Goal: Task Accomplishment & Management: Manage account settings

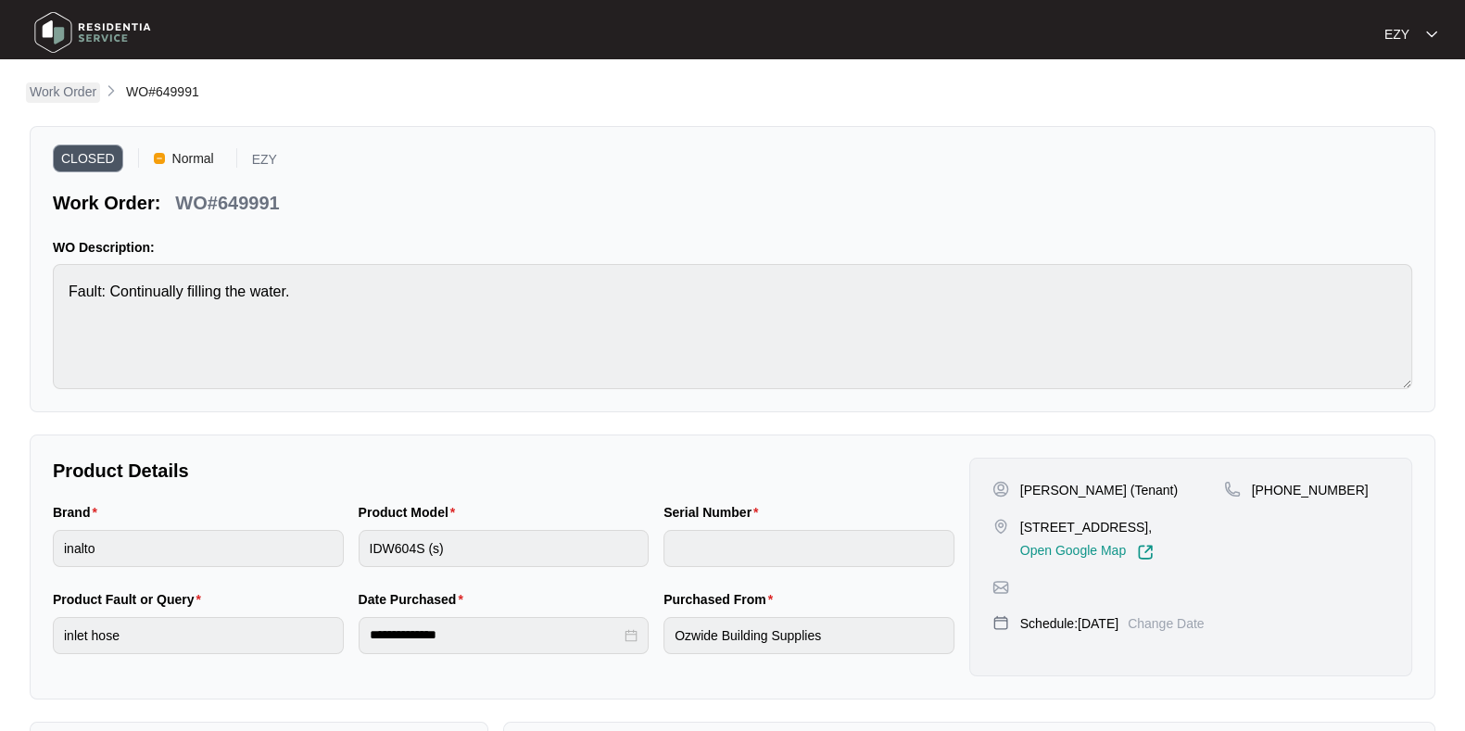
scroll to position [108, 0]
click at [66, 92] on p "Work Order" at bounding box center [63, 91] width 67 height 19
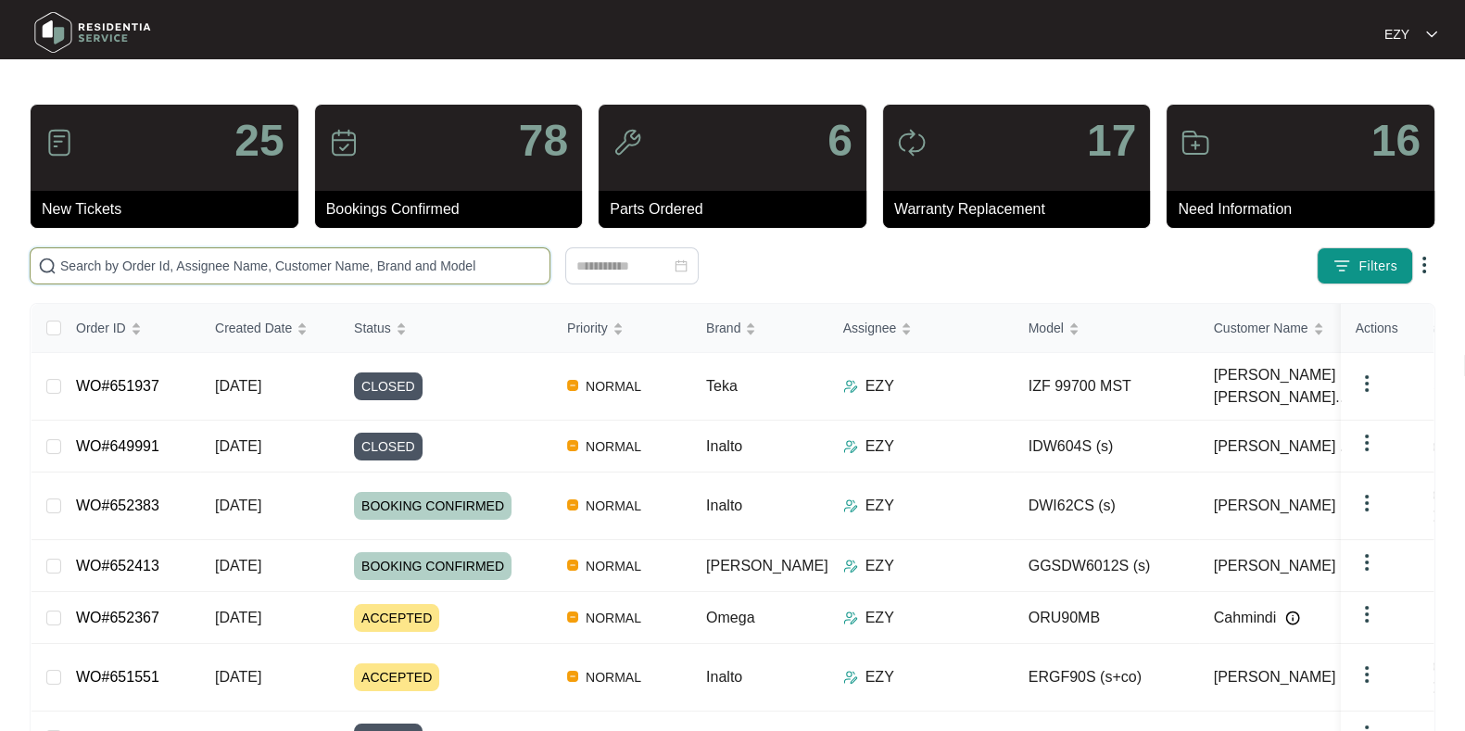
click at [385, 257] on input "text" at bounding box center [301, 266] width 482 height 20
paste input "651025"
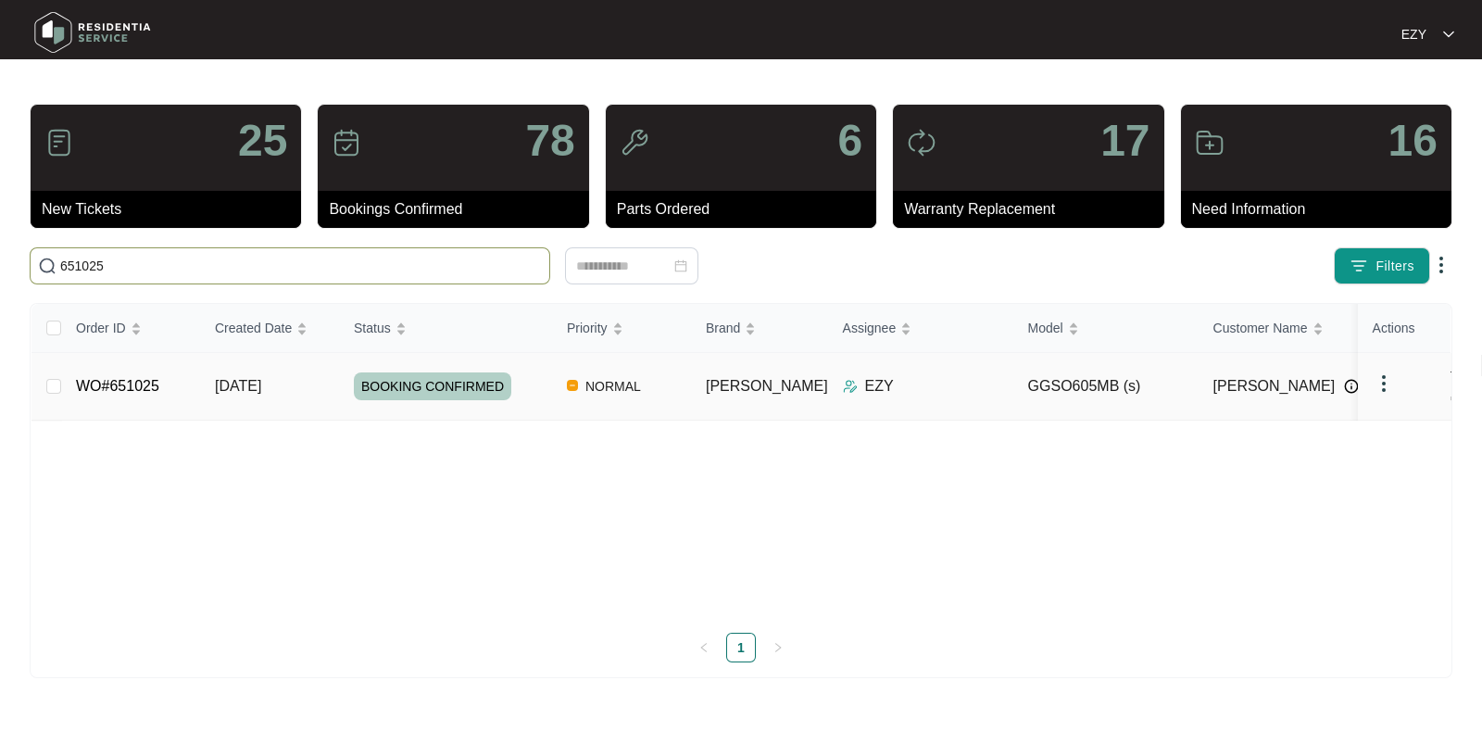
type input "651025"
click at [526, 386] on div "BOOKING CONFIRMED" at bounding box center [453, 386] width 198 height 28
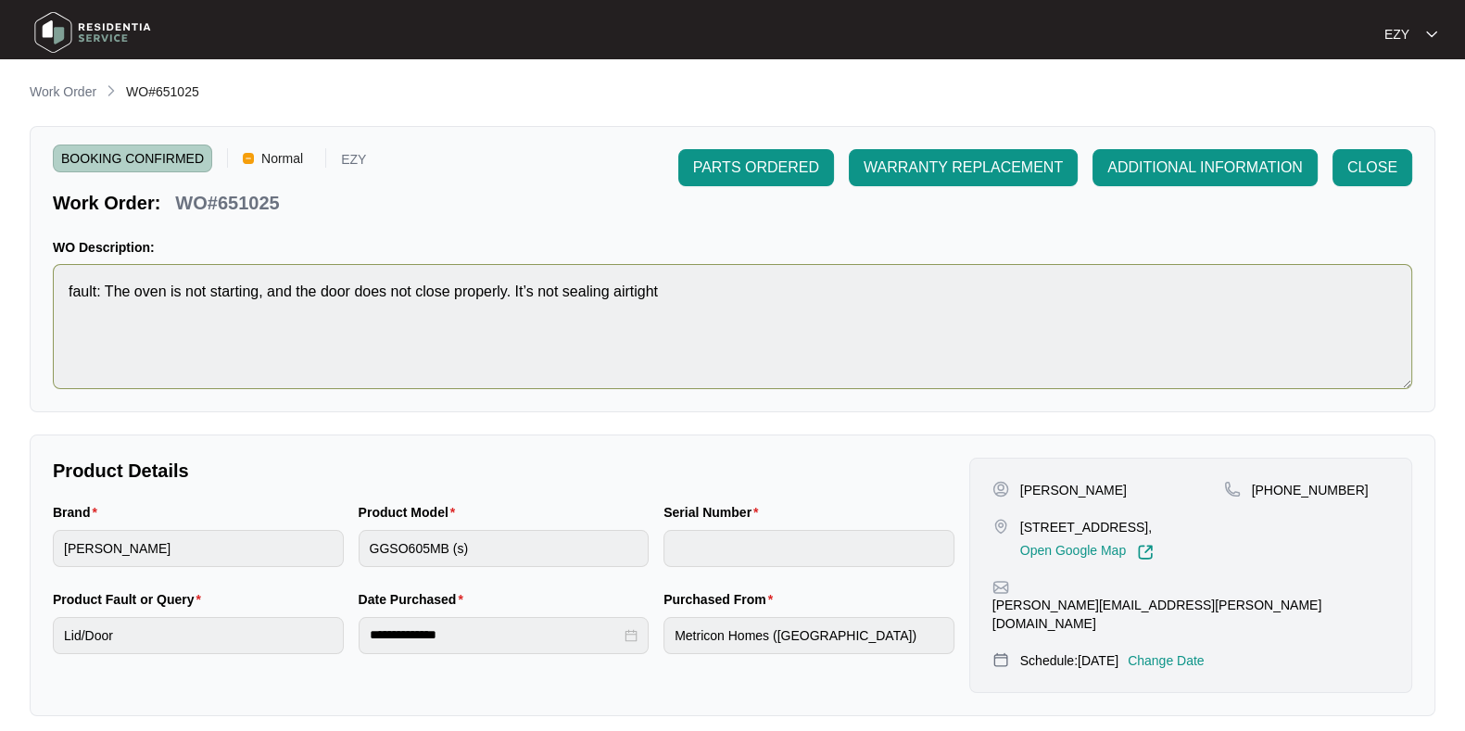
scroll to position [496, 0]
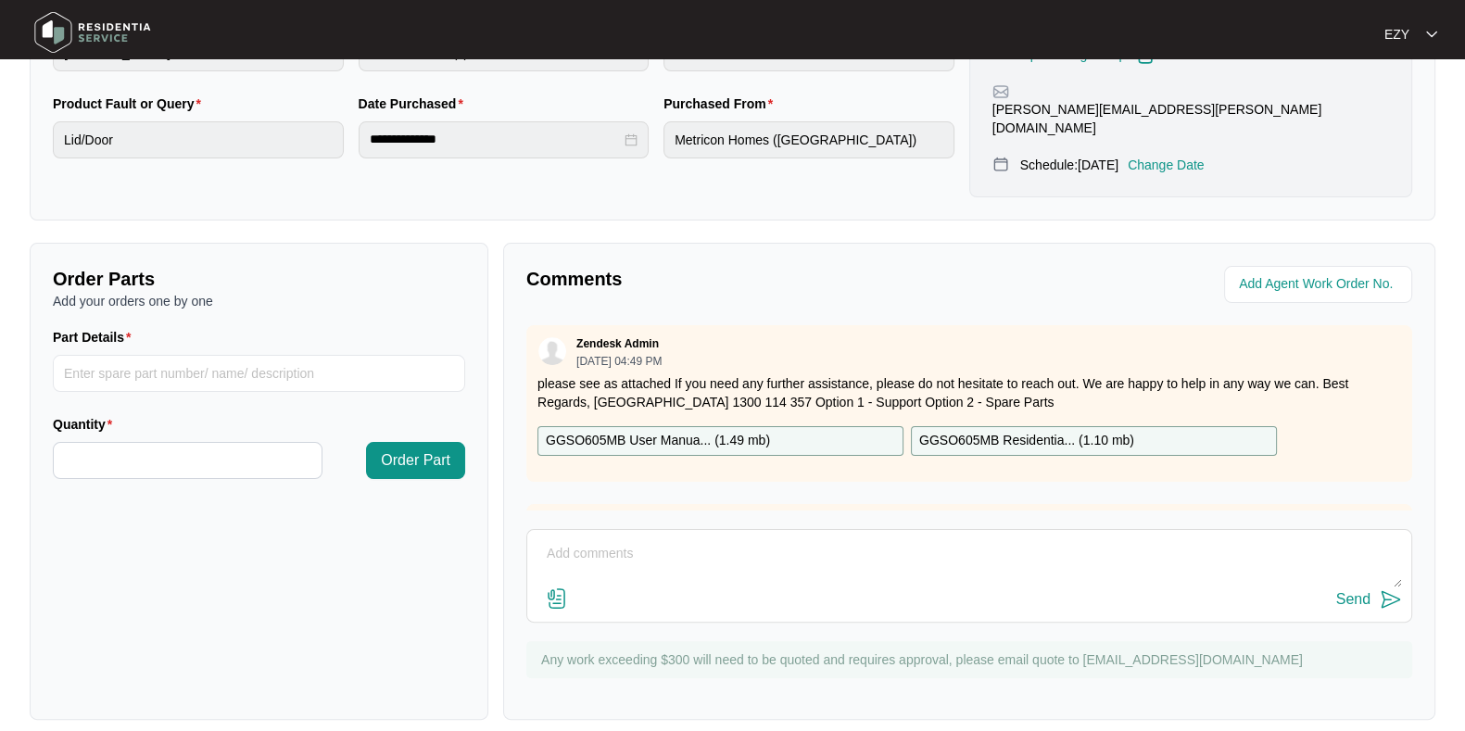
click at [774, 594] on div "Send" at bounding box center [968, 599] width 865 height 25
click at [745, 587] on div "Send" at bounding box center [968, 599] width 865 height 25
click at [645, 548] on textarea at bounding box center [968, 563] width 865 height 48
click at [629, 539] on textarea "Hi team, our technican attended this job [DATE] - it will need 2 x door hinges.…" at bounding box center [968, 563] width 865 height 48
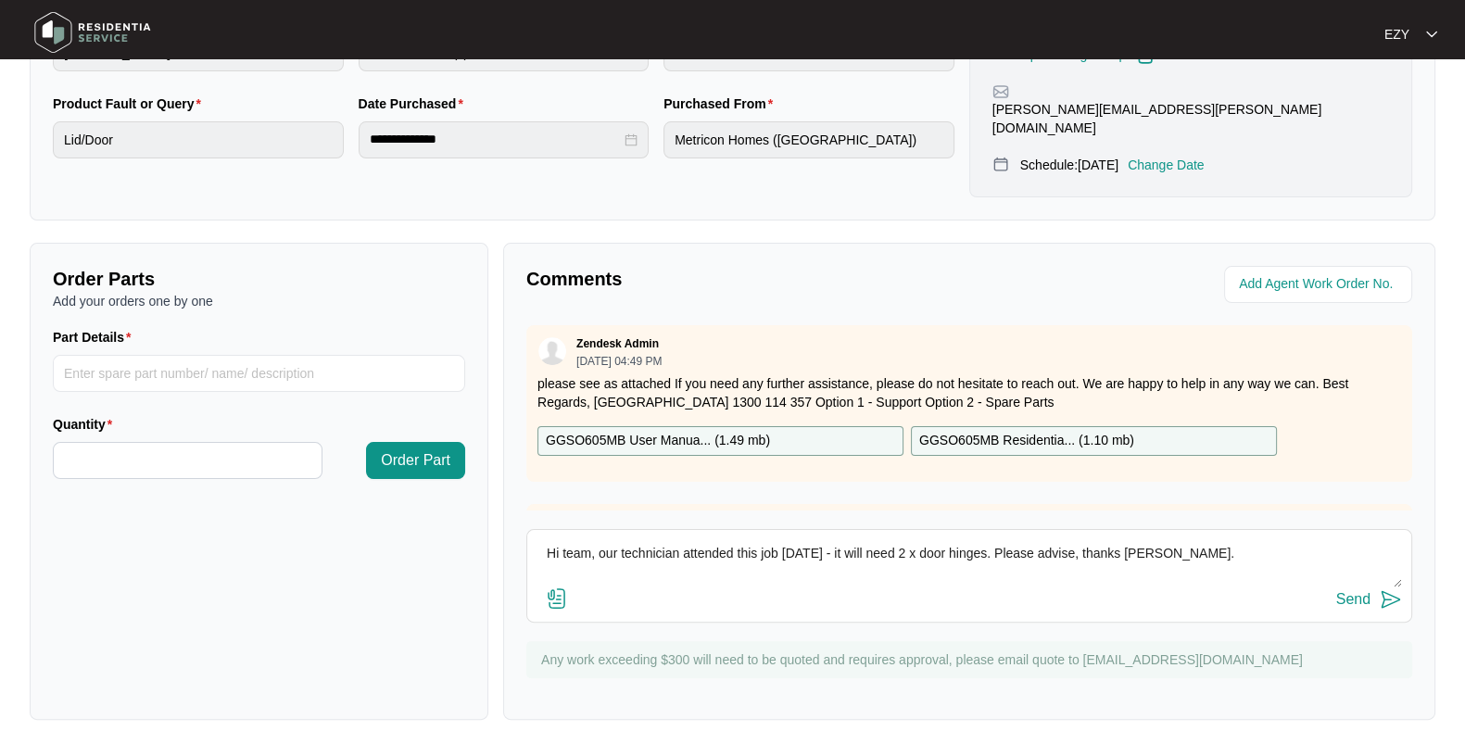
type textarea "Hi team, our technician attended this job [DATE] - it will need 2 x door hinges…"
click at [1372, 587] on button "Send" at bounding box center [1369, 599] width 66 height 25
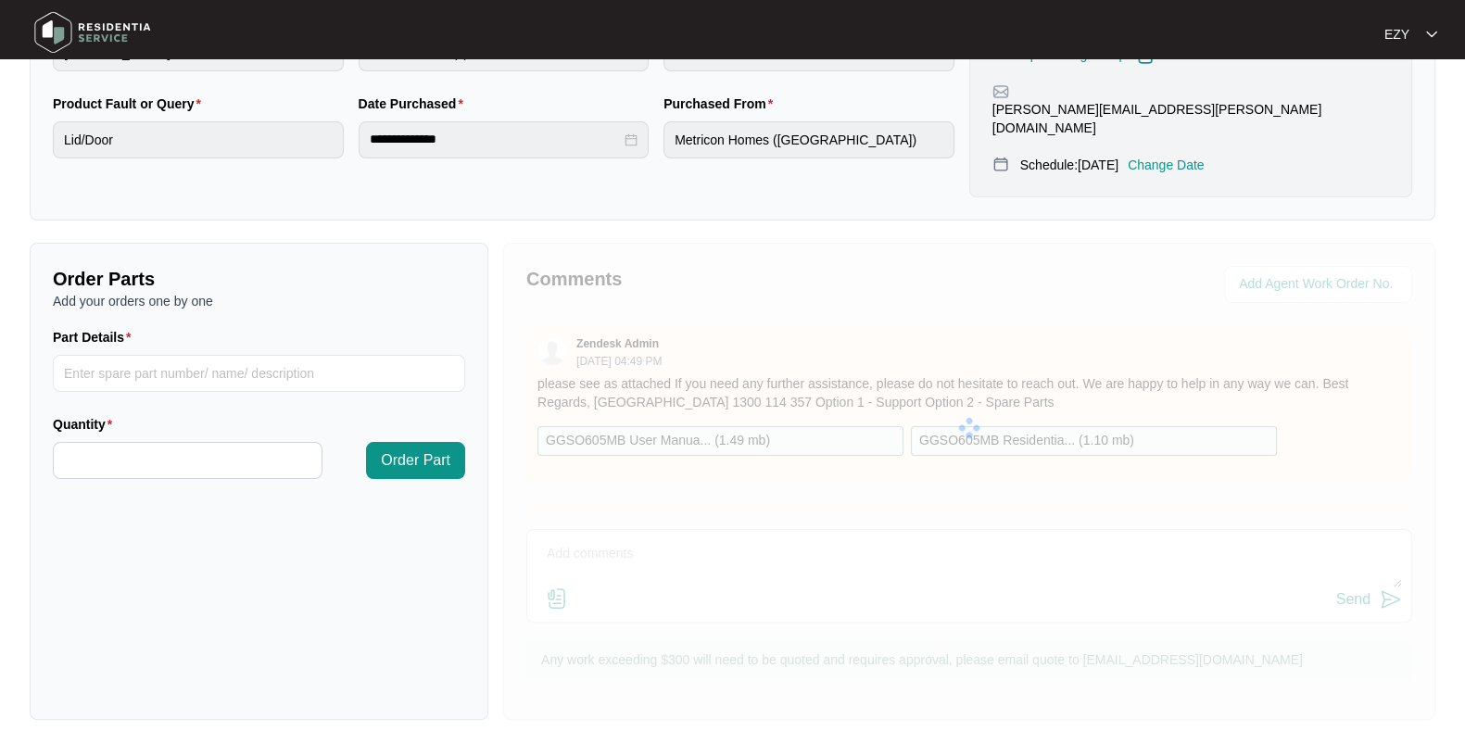
scroll to position [0, 0]
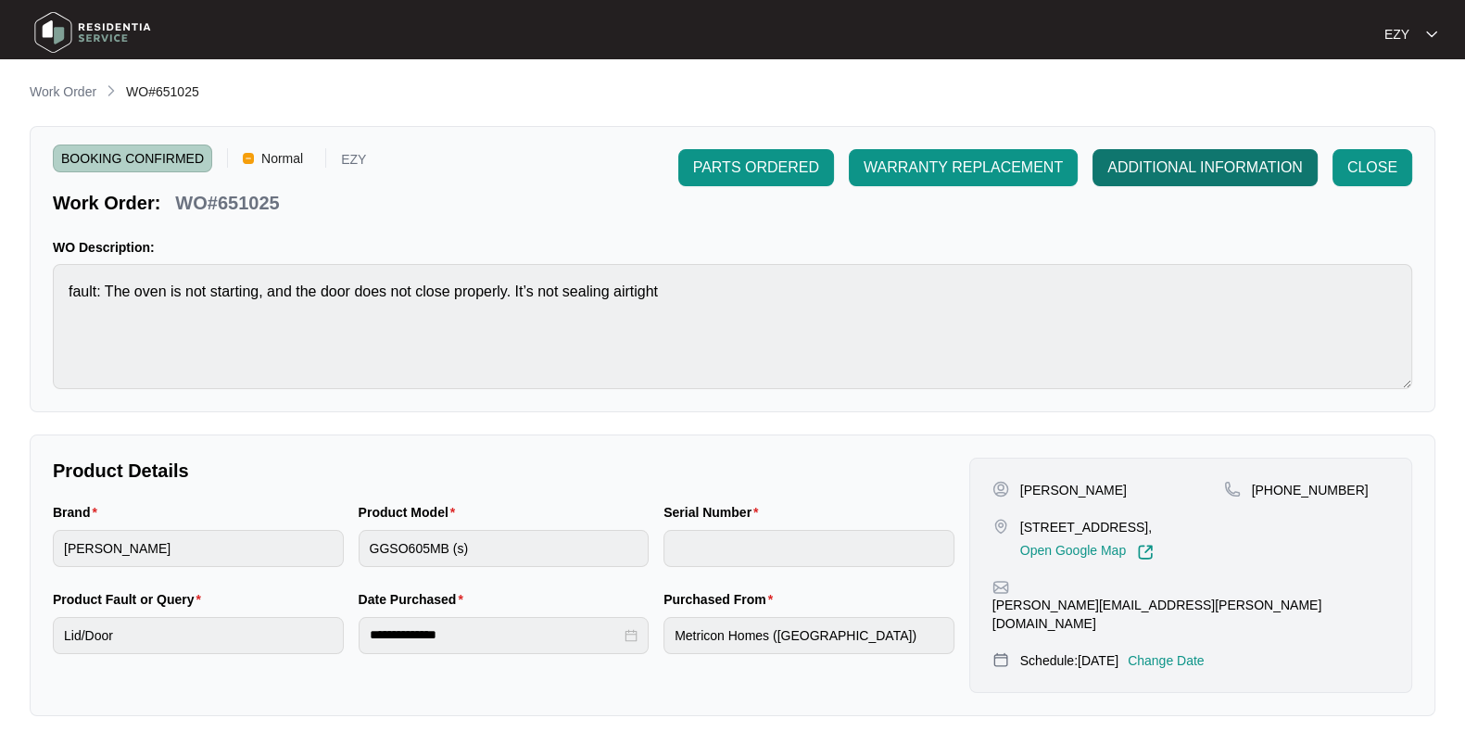
click at [1145, 164] on span "ADDITIONAL INFORMATION" at bounding box center [1204, 168] width 195 height 22
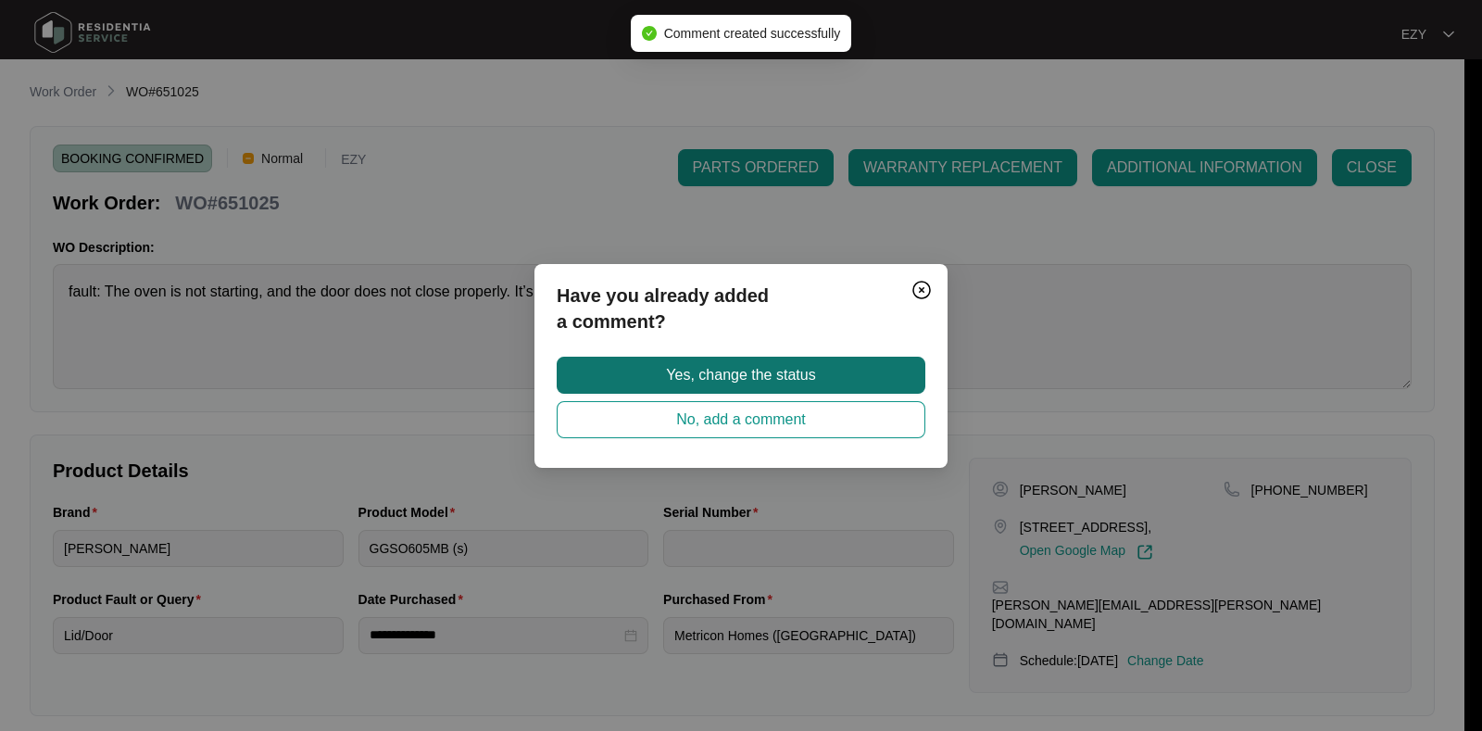
click at [837, 366] on button "Yes, change the status" at bounding box center [741, 375] width 369 height 37
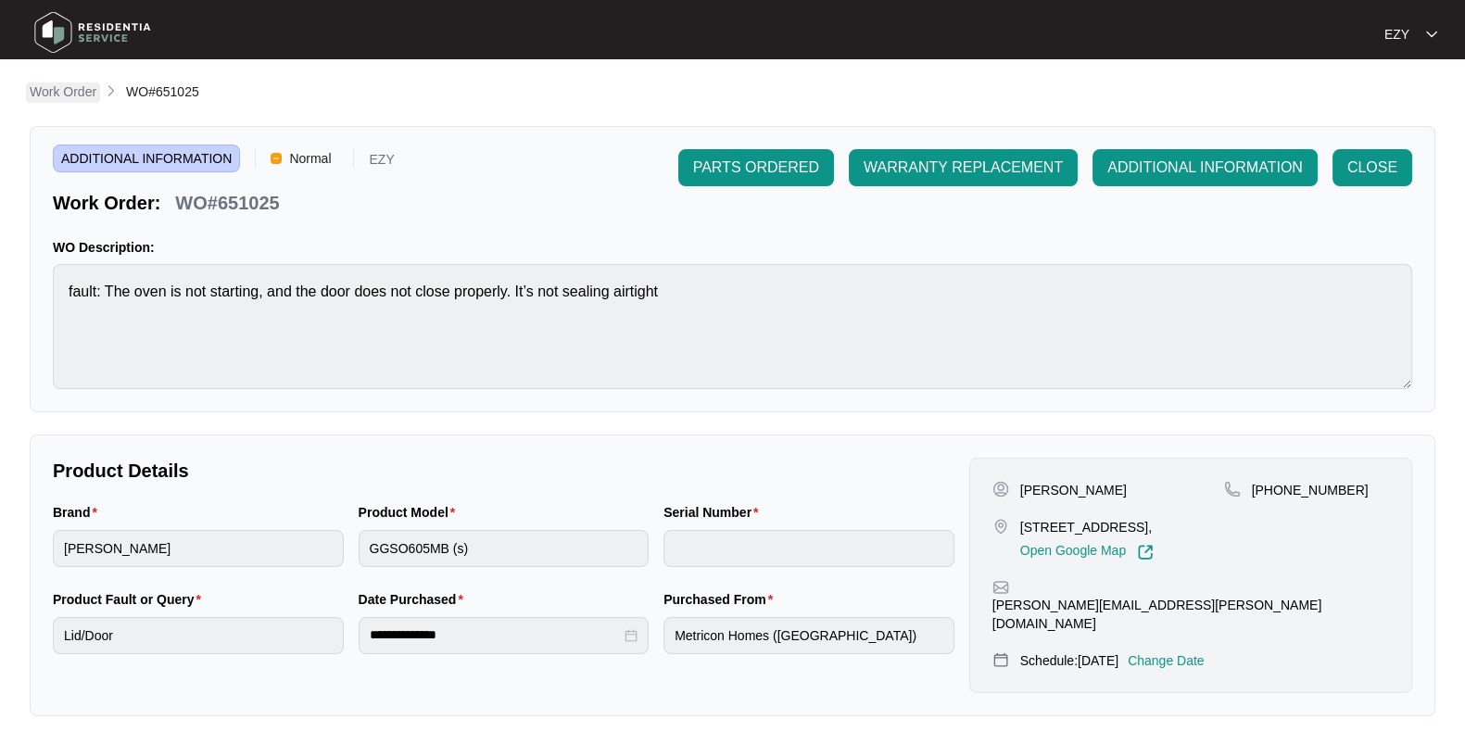
click at [60, 85] on p "Work Order" at bounding box center [63, 91] width 67 height 19
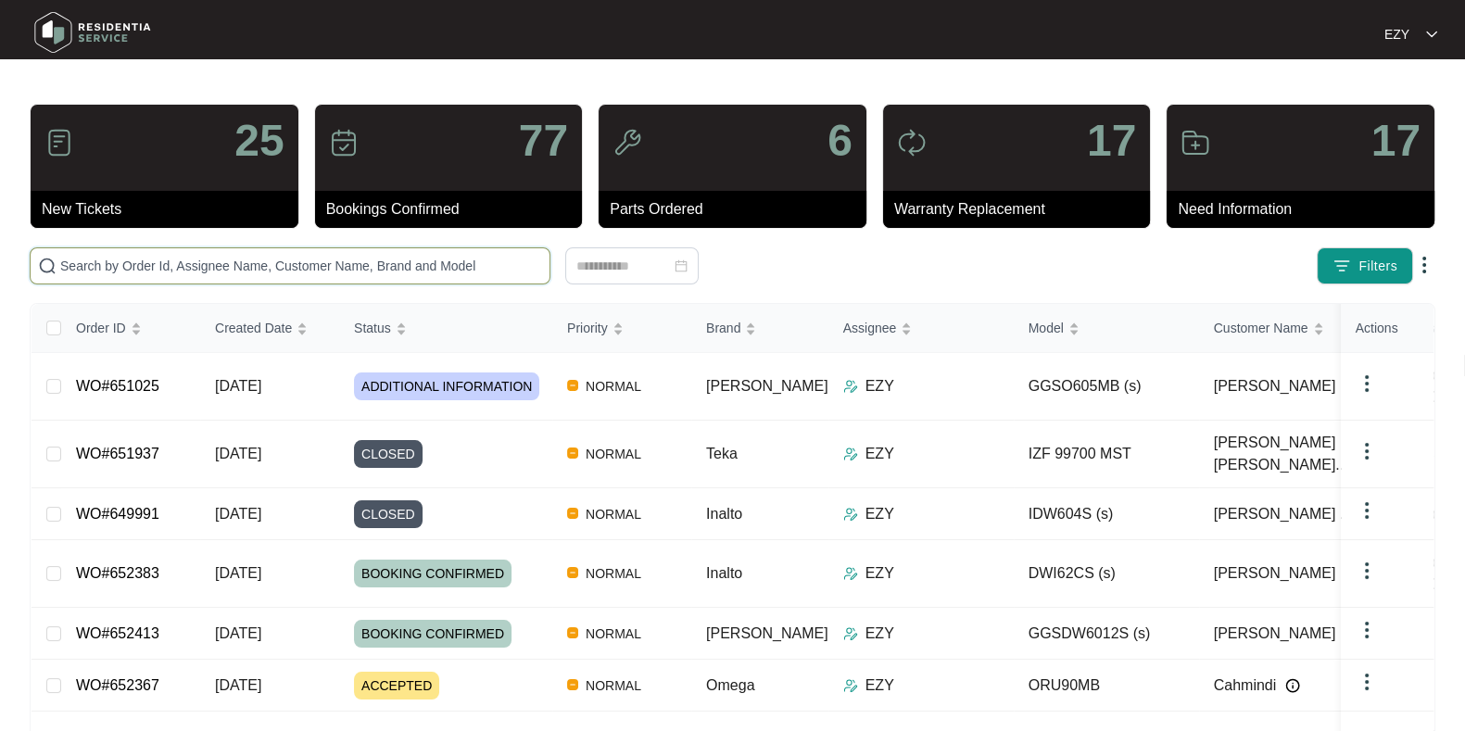
click at [474, 257] on input "text" at bounding box center [301, 266] width 482 height 20
paste input "651023"
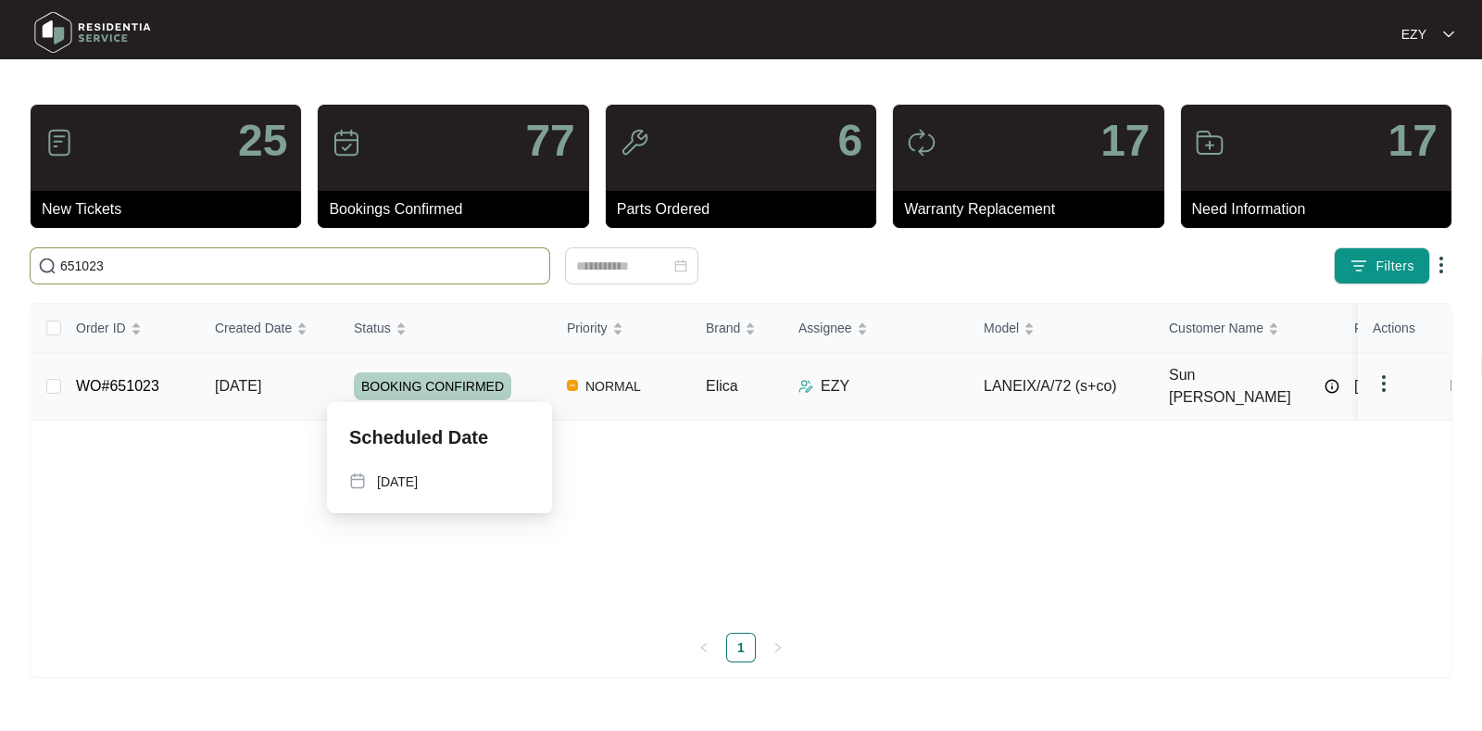
type input "651023"
click at [498, 380] on span "BOOKING CONFIRMED" at bounding box center [432, 386] width 157 height 28
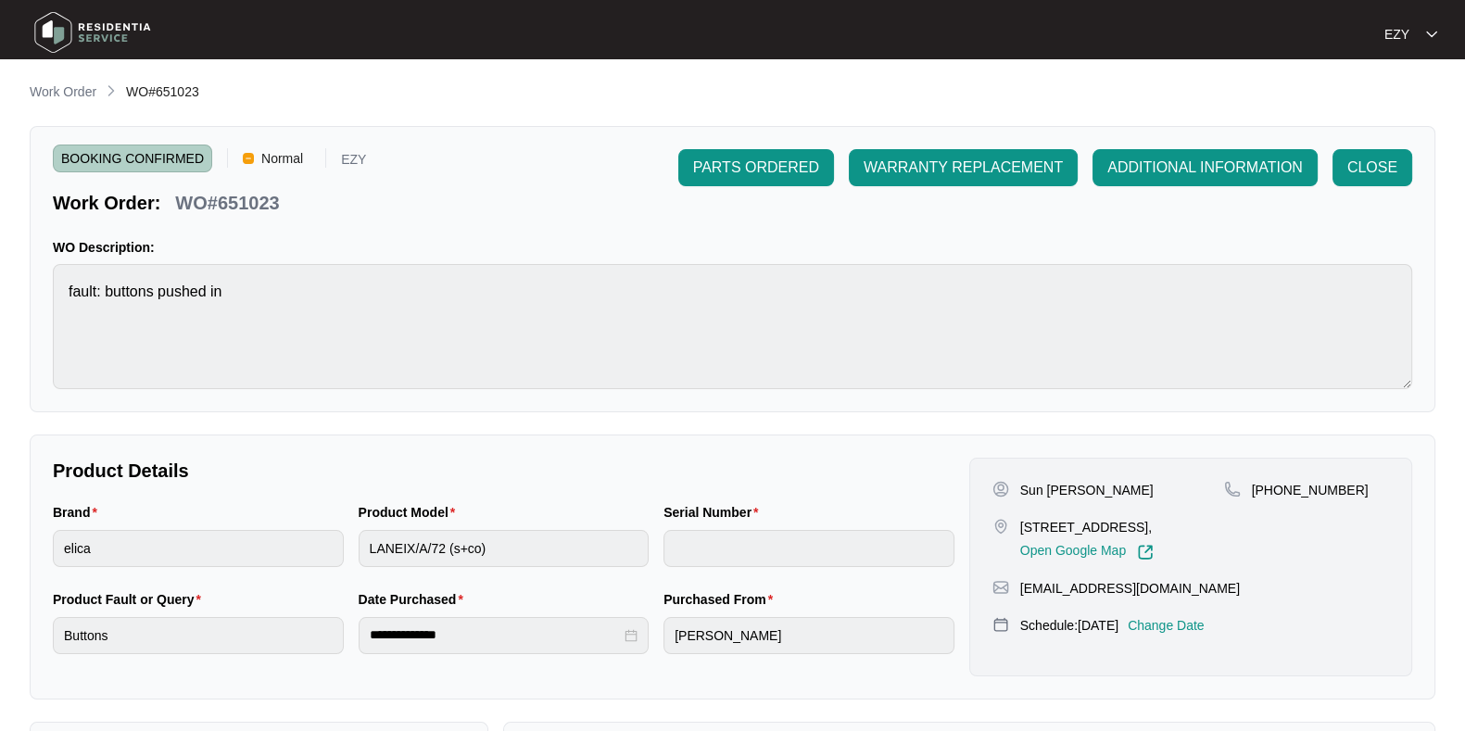
scroll to position [496, 0]
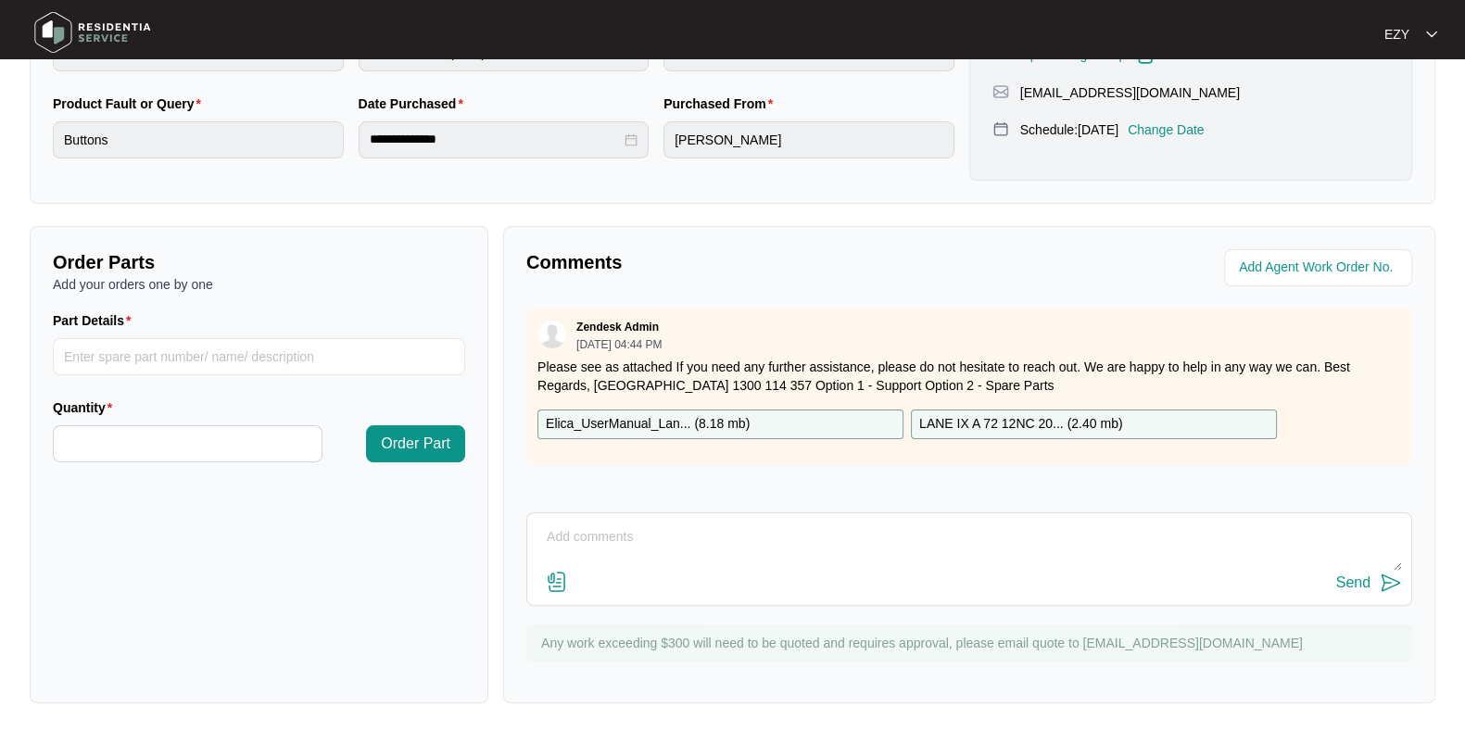
click at [697, 600] on div "Send" at bounding box center [969, 559] width 886 height 94
click at [680, 589] on div "Send" at bounding box center [968, 583] width 865 height 25
click at [661, 573] on div "Send" at bounding box center [968, 583] width 865 height 25
click at [624, 548] on textarea at bounding box center [968, 546] width 865 height 48
paste textarea "Needs new light switch. Order part 122"
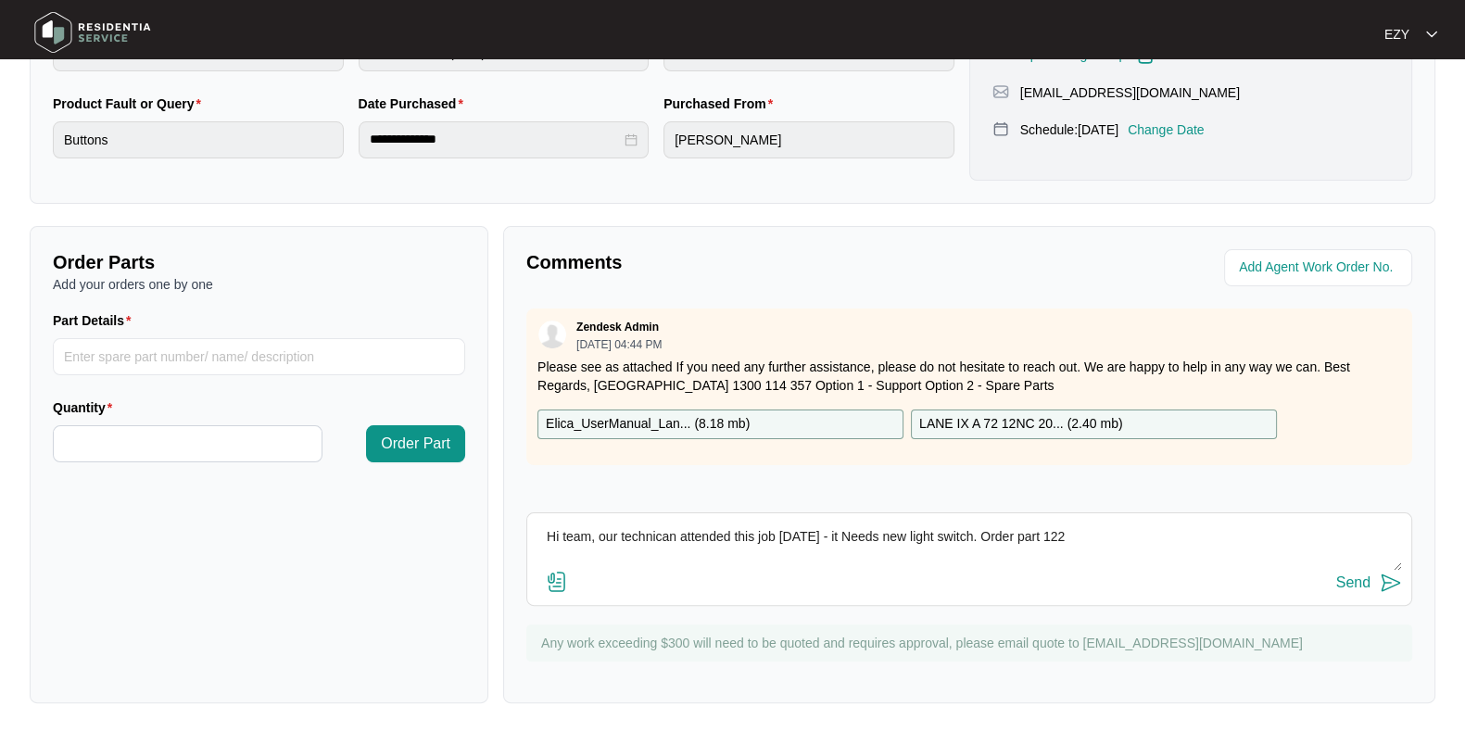
click at [824, 525] on textarea "Hi team, our technican attended this job [DATE] - it Needs new light switch. Or…" at bounding box center [968, 546] width 865 height 48
click at [827, 527] on textarea "Hi team, our technican attended this job [DATE] - it Needs new light switch. Or…" at bounding box center [968, 546] width 865 height 48
click at [839, 533] on textarea "Hi team, our technican attended this job [DATE] - it Needs new light switch. Or…" at bounding box center [968, 546] width 865 height 48
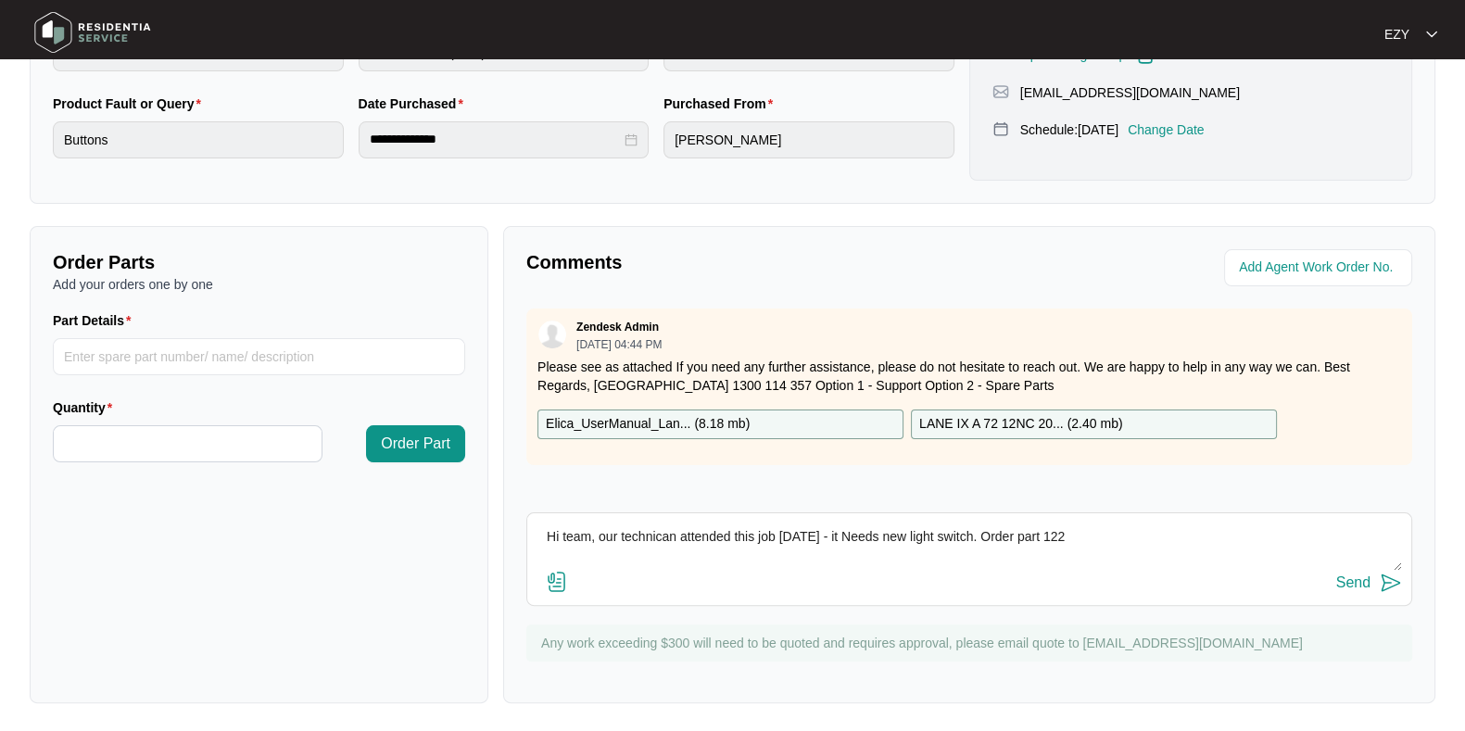
click at [839, 533] on textarea "Hi team, our technican attended this job [DATE] - it Needs new light switch. Or…" at bounding box center [968, 546] width 865 height 48
click at [1127, 532] on textarea "Hi team, our technican attended this job [DATE] - it needs a new light switch. …" at bounding box center [968, 546] width 865 height 48
click at [983, 527] on textarea "Hi team, our technican attended this job [DATE] - it needs a new light switch. …" at bounding box center [968, 546] width 865 height 48
click at [1011, 529] on textarea "Hi team, our technican attended this job [DATE] - it needs a new light switch, …" at bounding box center [968, 546] width 865 height 48
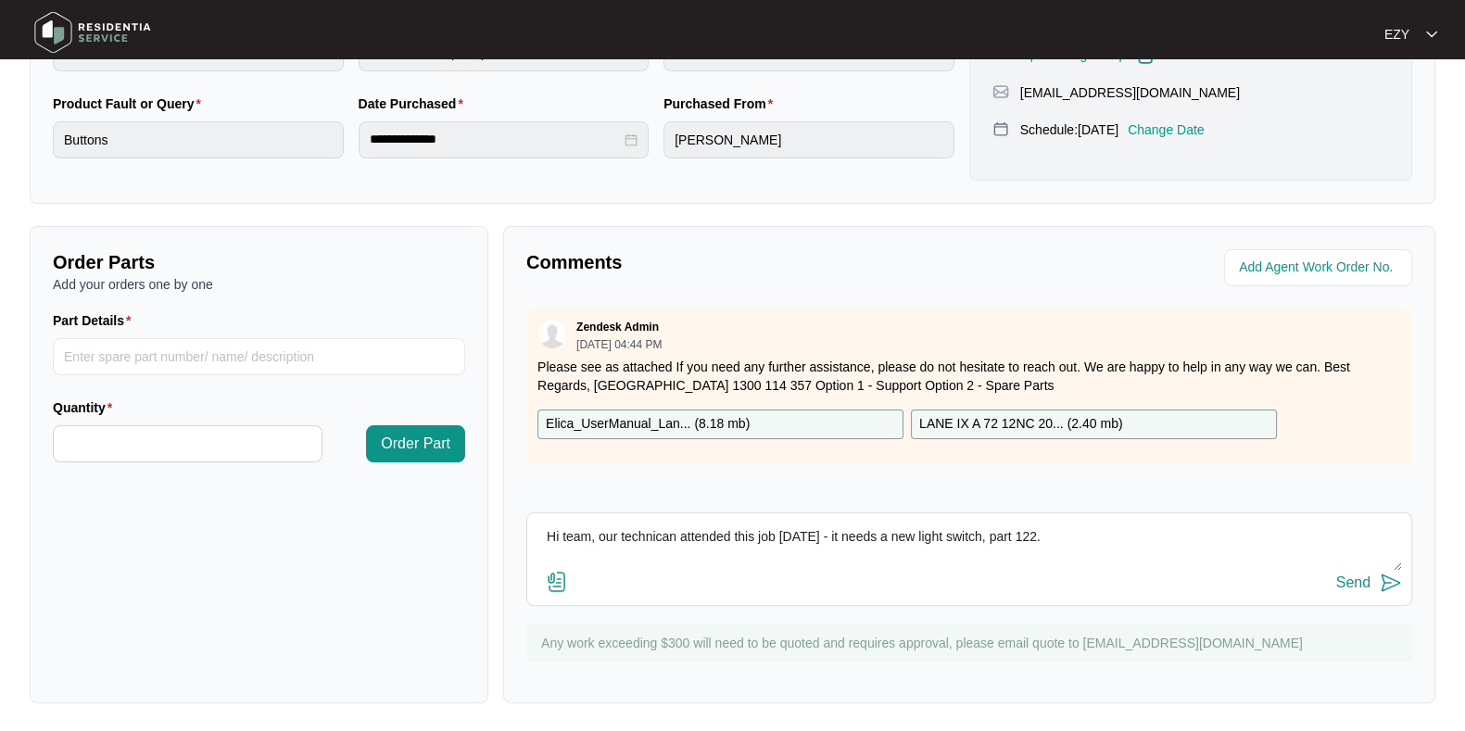
click at [1056, 535] on textarea "Hi team, our technican attended this job [DATE] - it needs a new light switch, …" at bounding box center [968, 546] width 865 height 48
click at [1094, 535] on textarea "Hi team, our technican attended this job [DATE] - it needs a new light switch, …" at bounding box center [968, 546] width 865 height 48
click at [650, 525] on textarea "Hi team, our technican attended this job [DATE] - it needs a new light switch, …" at bounding box center [968, 546] width 865 height 48
type textarea "Hi team, our technician attended this job [DATE] - it needs a new light switch,…"
click at [1348, 594] on button "Send" at bounding box center [1369, 583] width 66 height 25
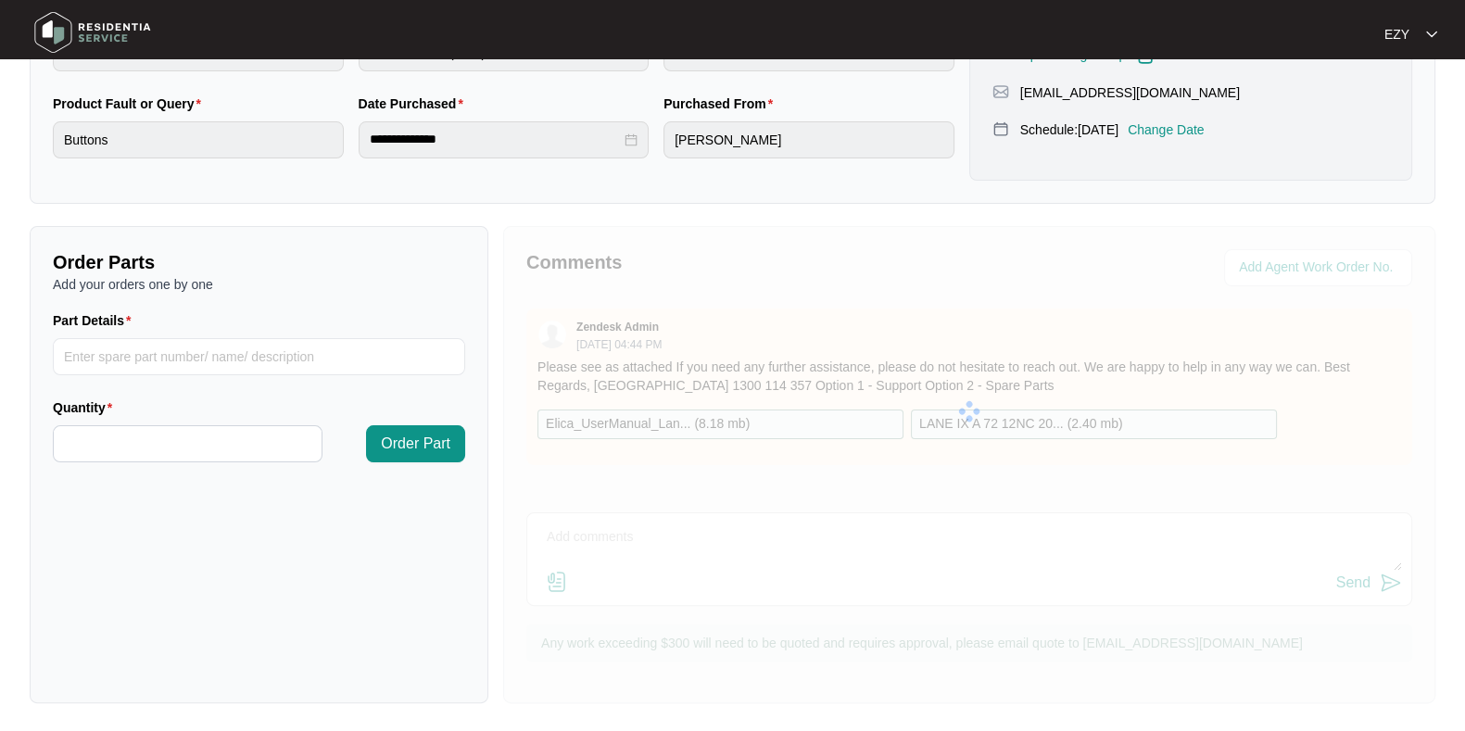
scroll to position [0, 0]
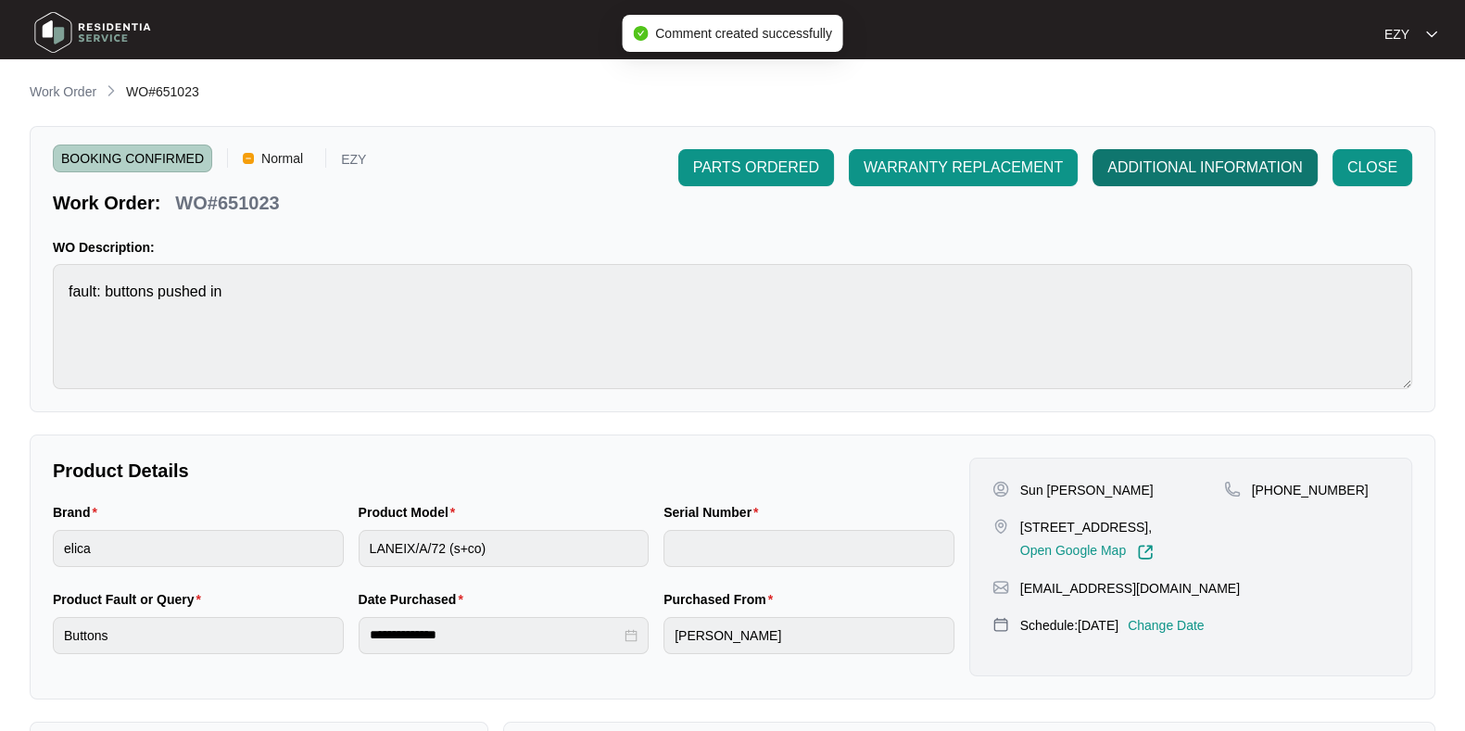
click at [1139, 161] on span "ADDITIONAL INFORMATION" at bounding box center [1204, 168] width 195 height 22
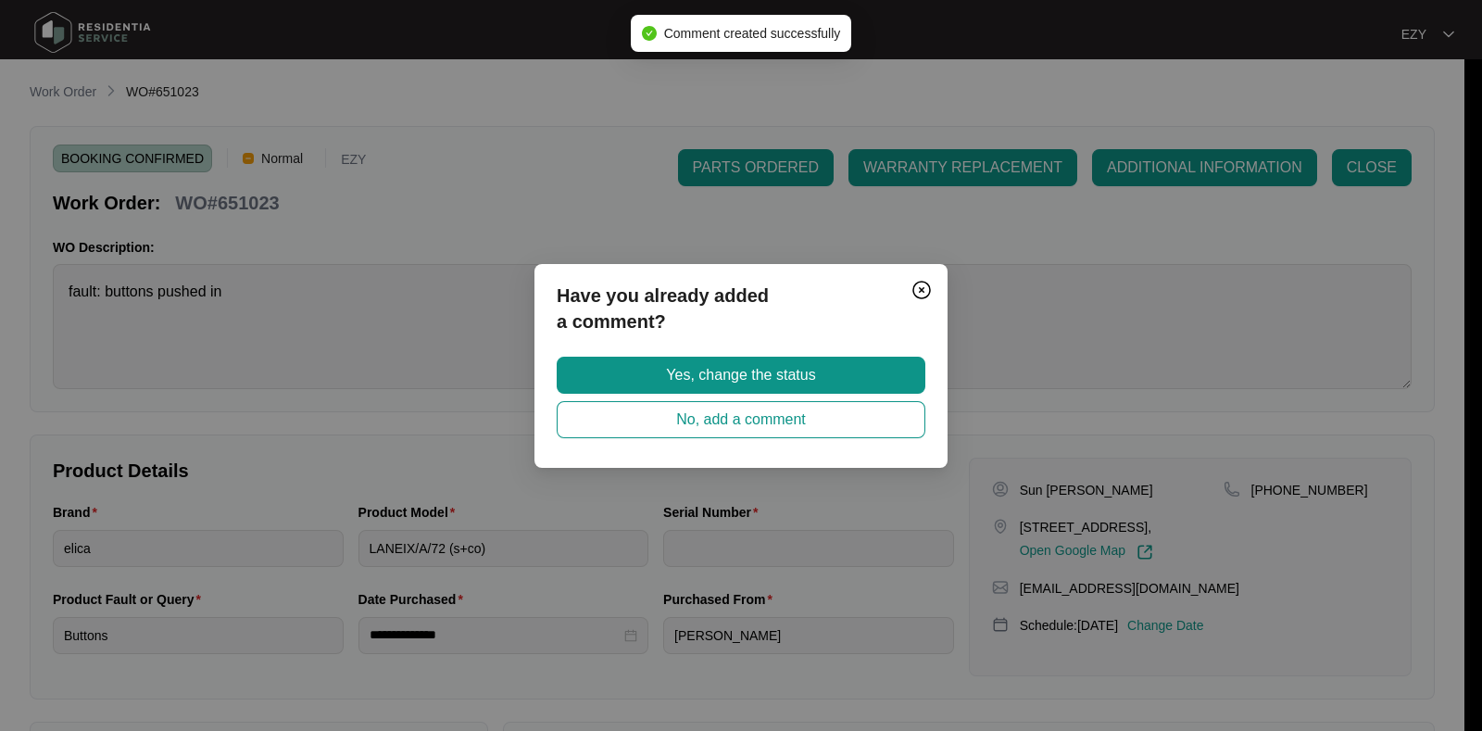
click at [836, 357] on button "Yes, change the status" at bounding box center [741, 375] width 369 height 37
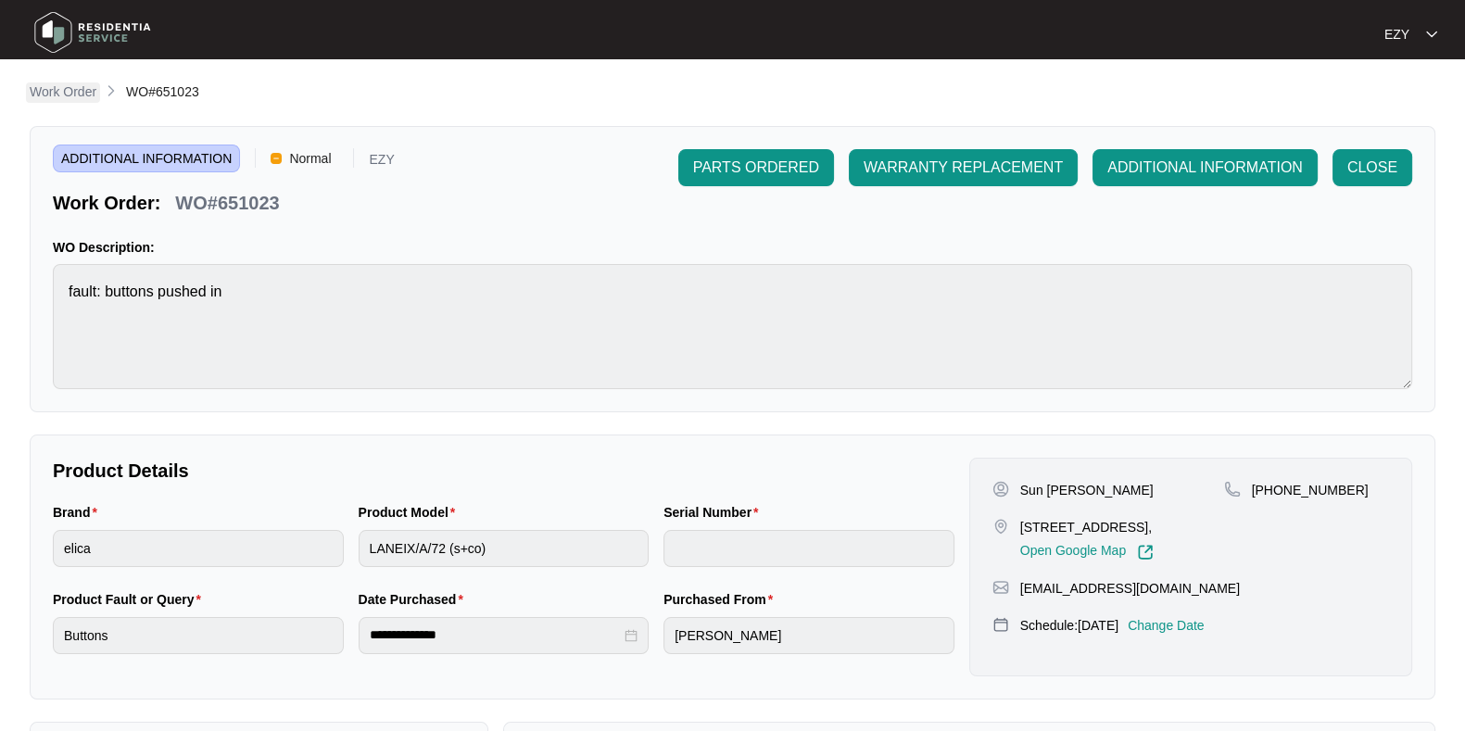
click at [65, 85] on p "Work Order" at bounding box center [63, 91] width 67 height 19
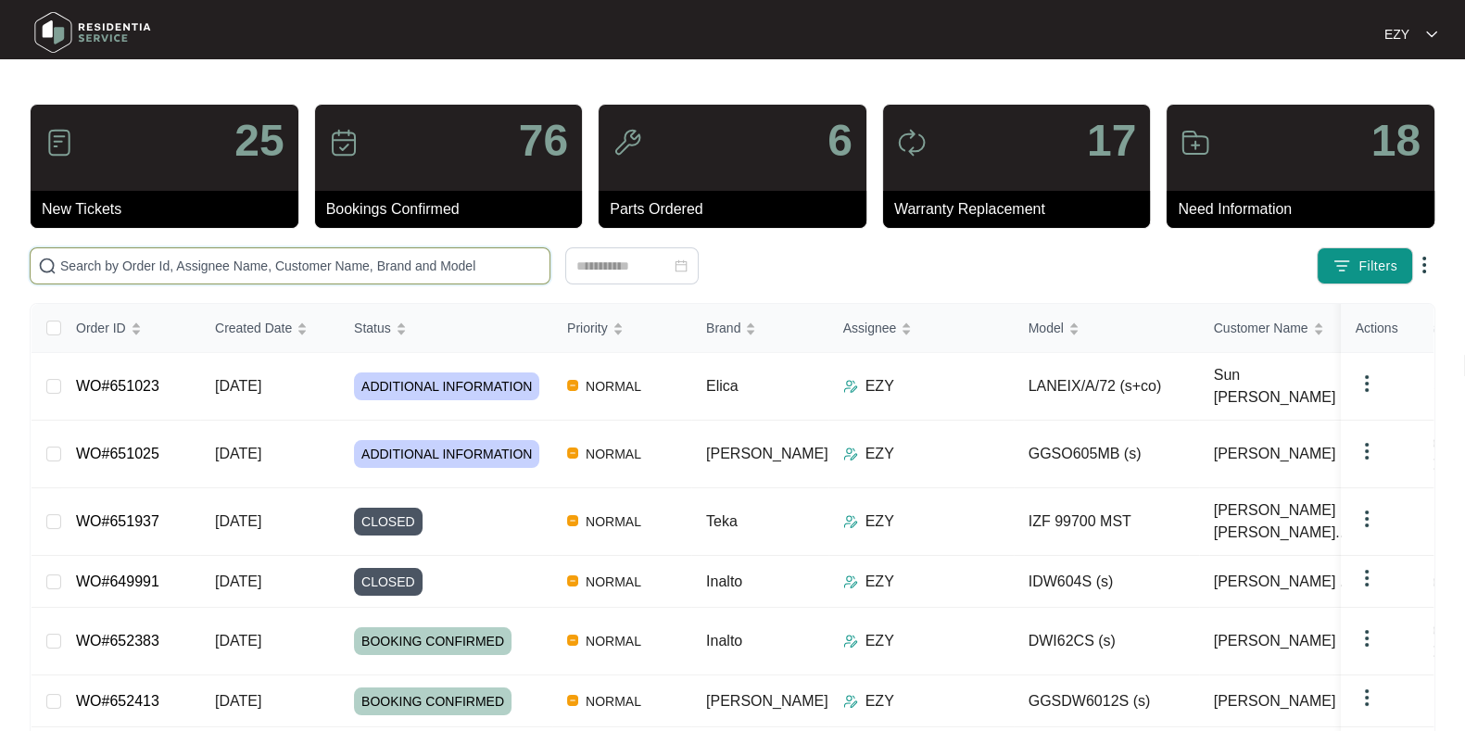
click at [431, 268] on input "text" at bounding box center [301, 266] width 482 height 20
paste input "649991"
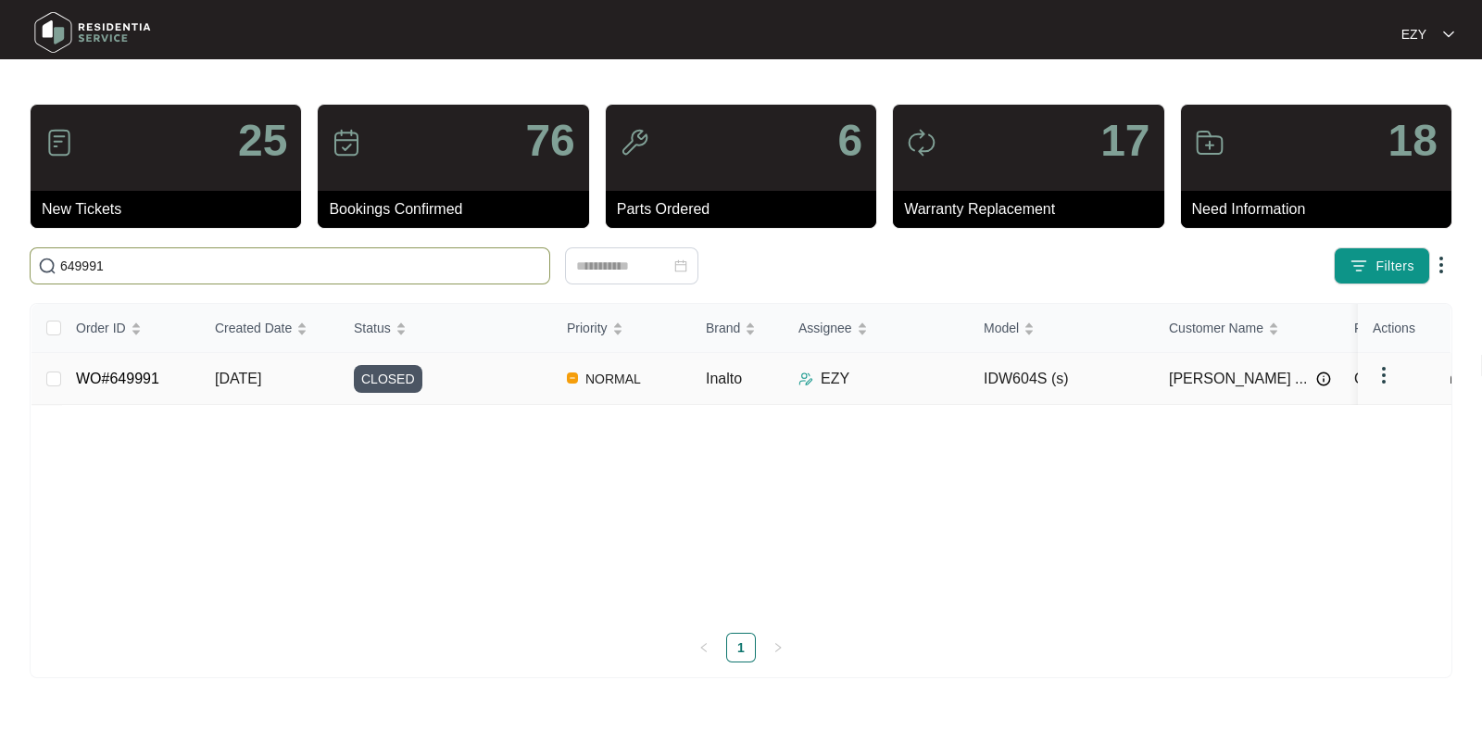
type input "649991"
click at [459, 394] on td "CLOSED" at bounding box center [445, 379] width 213 height 52
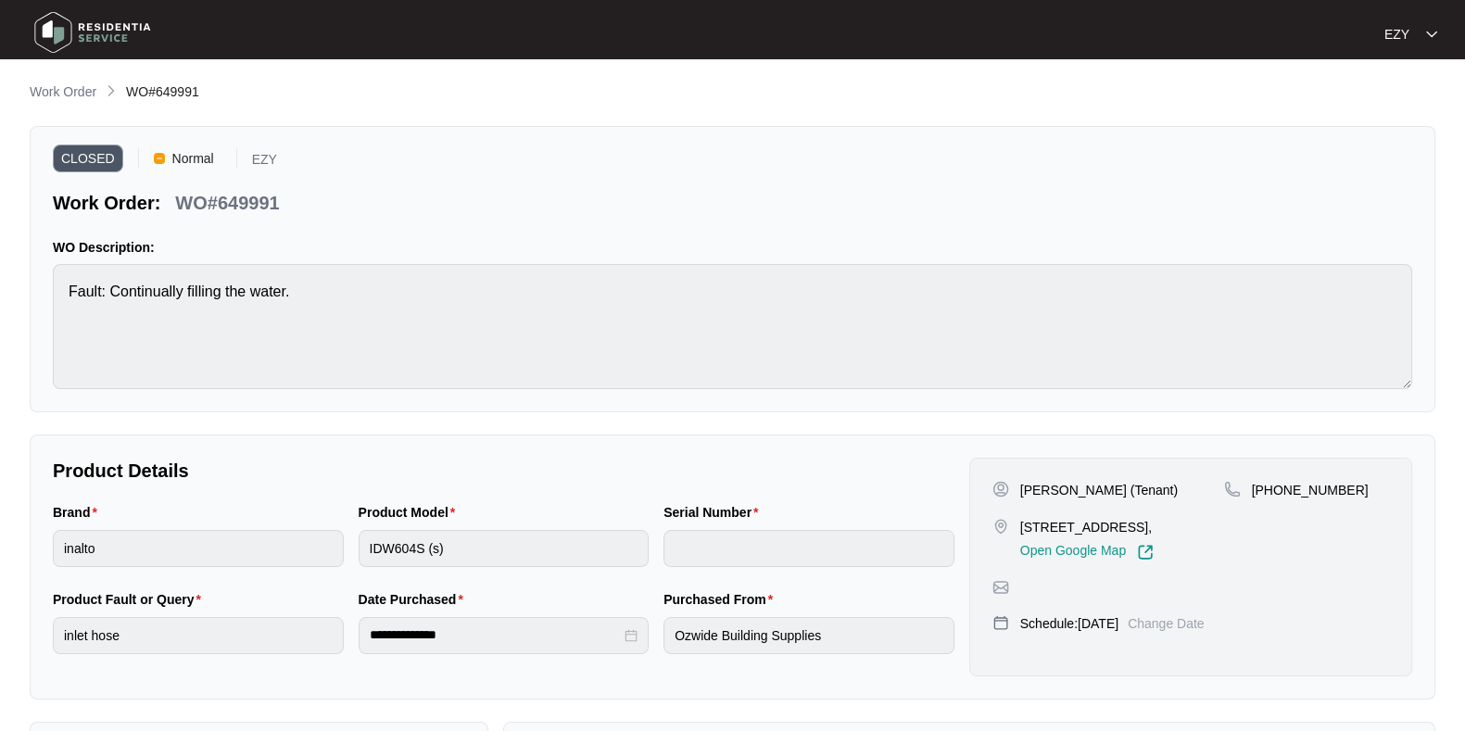
click at [67, 82] on li "Work Order" at bounding box center [63, 93] width 67 height 22
click at [65, 94] on p "Work Order" at bounding box center [63, 91] width 67 height 19
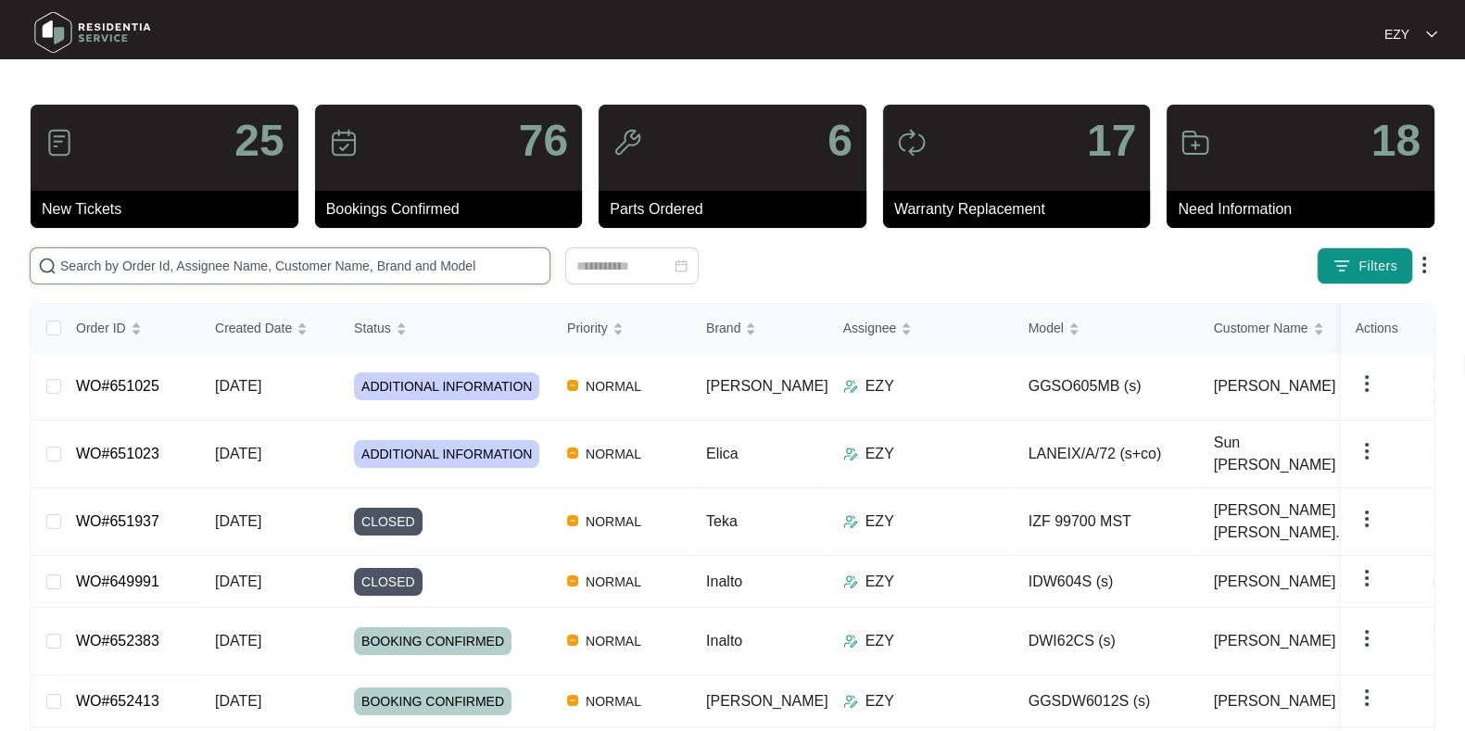
click at [358, 268] on input "text" at bounding box center [301, 266] width 482 height 20
paste input "649991"
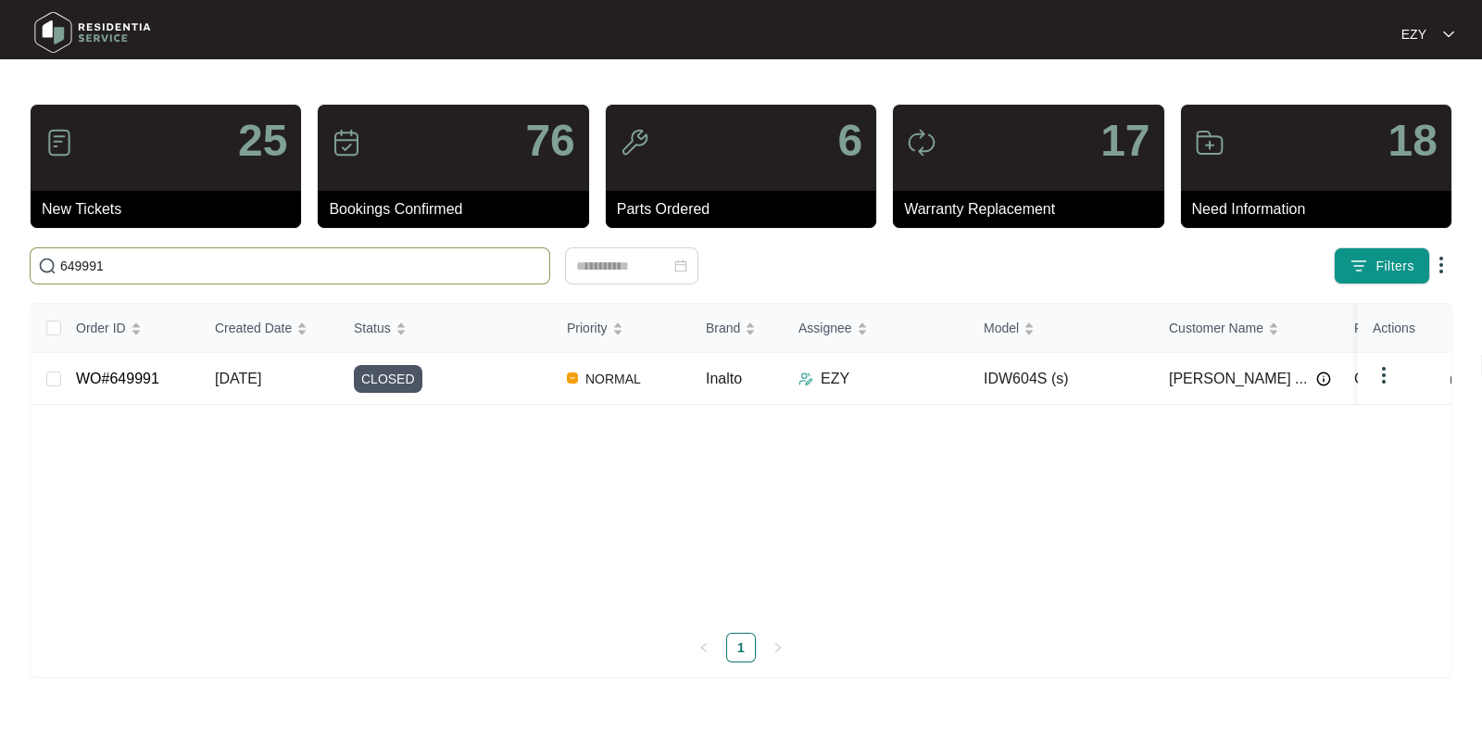
type input "649991"
click at [466, 390] on div "CLOSED" at bounding box center [453, 379] width 198 height 28
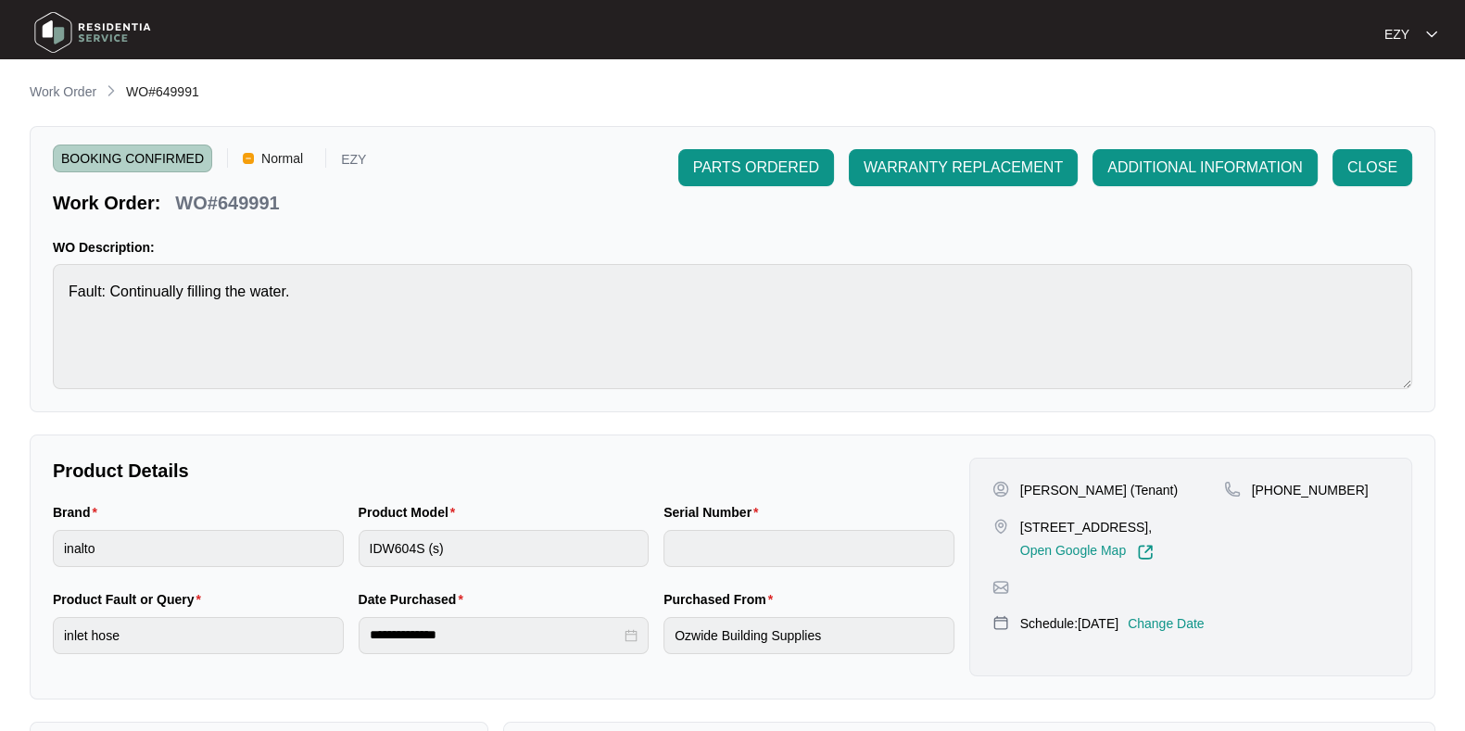
click at [61, 72] on main "**********" at bounding box center [732, 614] width 1465 height 1228
click at [67, 100] on p "Work Order" at bounding box center [63, 91] width 67 height 19
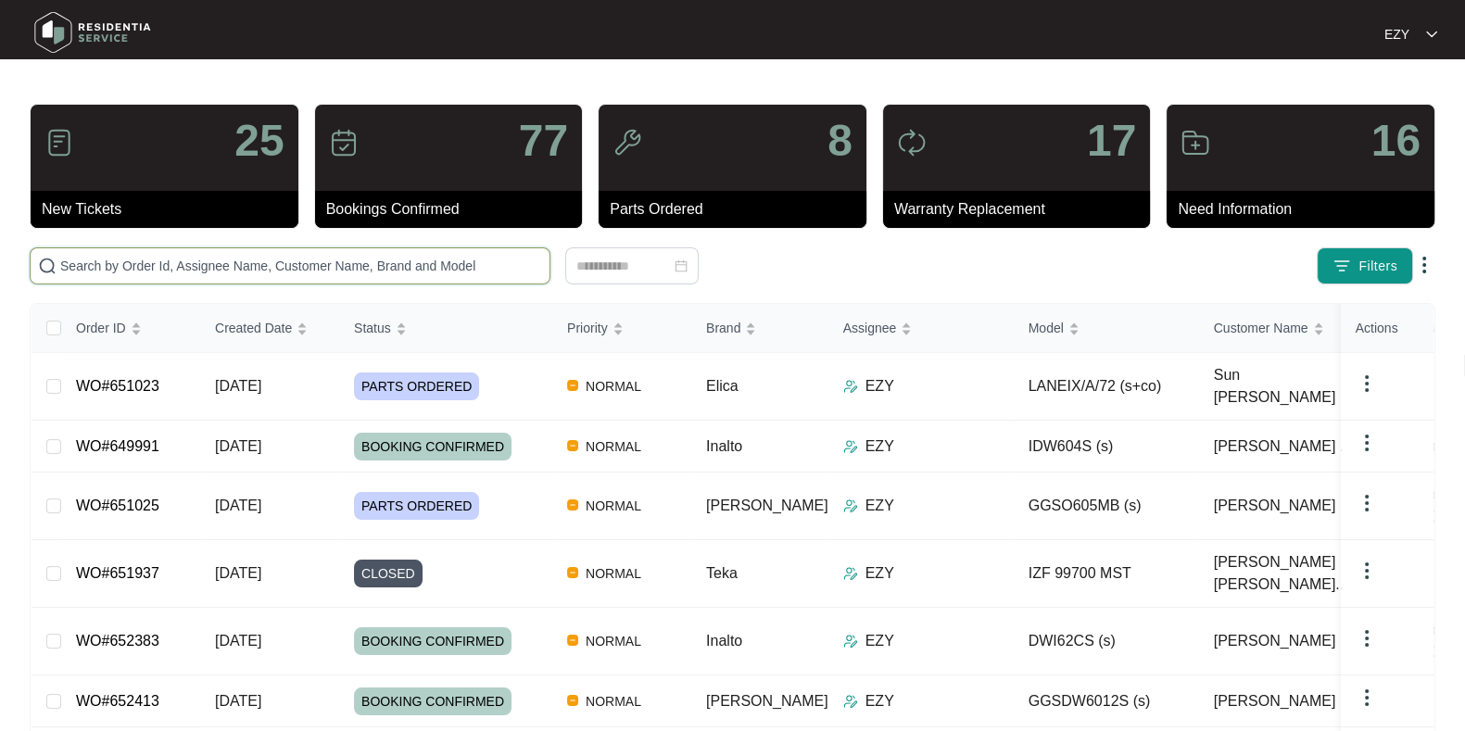
click at [412, 271] on input "text" at bounding box center [301, 266] width 482 height 20
paste input "650437"
click at [412, 271] on input "650437" at bounding box center [301, 266] width 482 height 20
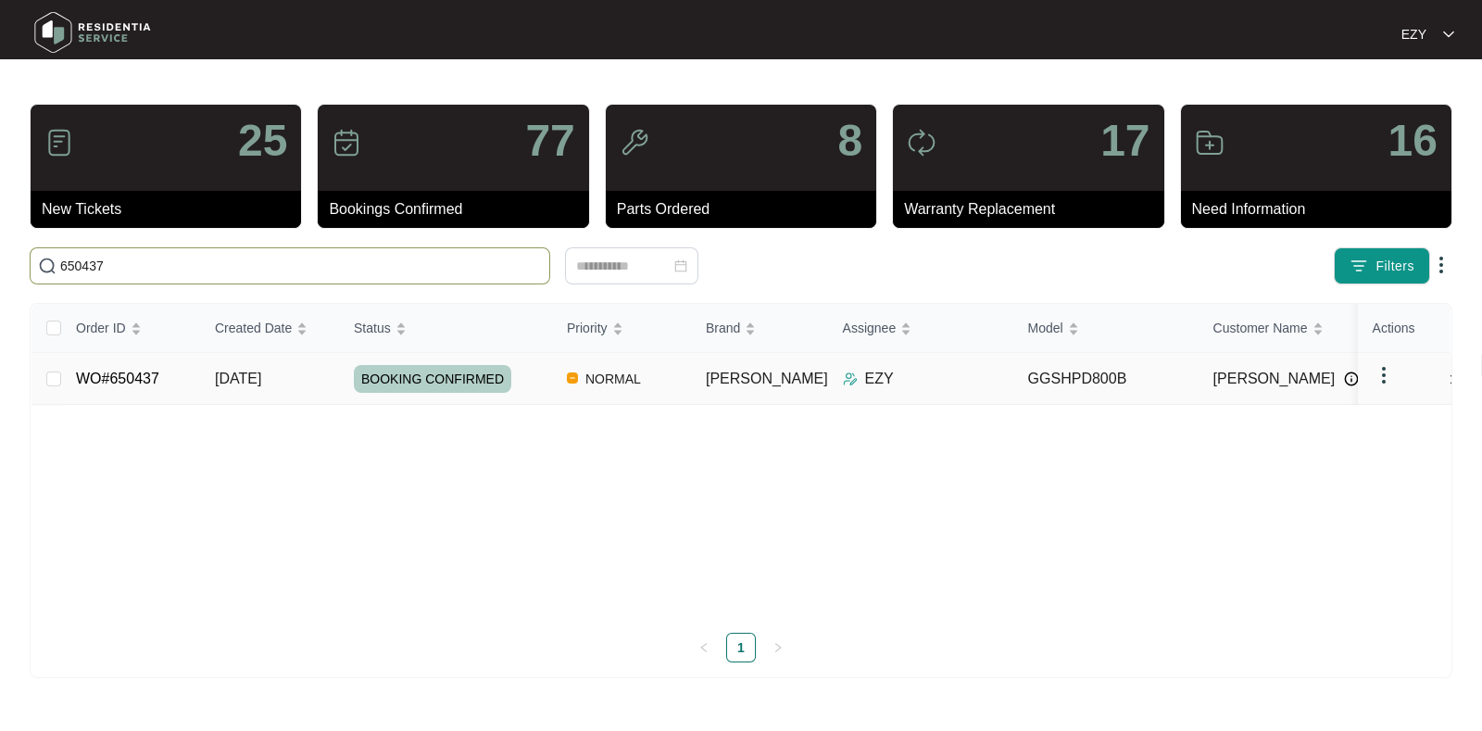
type input "650437"
click at [529, 386] on div "BOOKING CONFIRMED" at bounding box center [453, 379] width 198 height 28
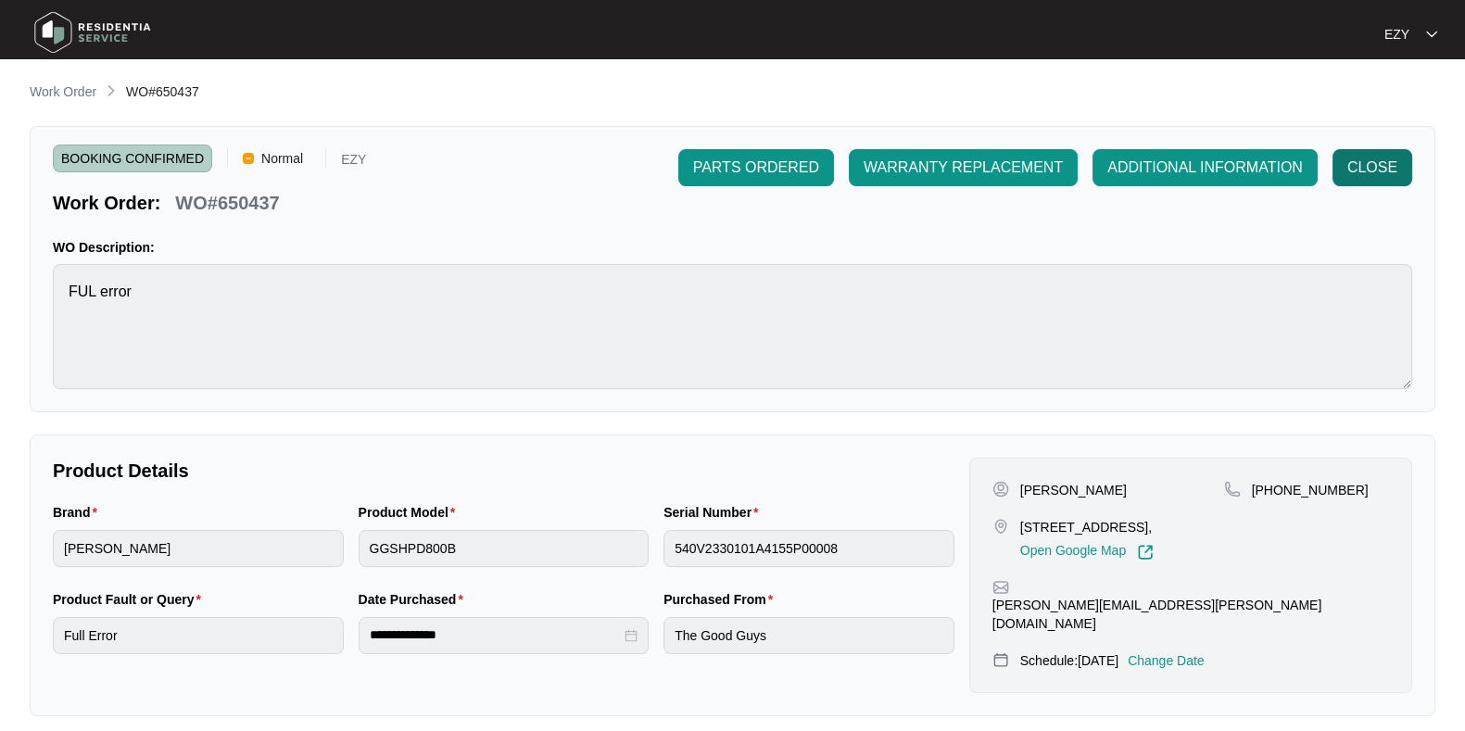
click at [1385, 159] on span "CLOSE" at bounding box center [1372, 168] width 50 height 22
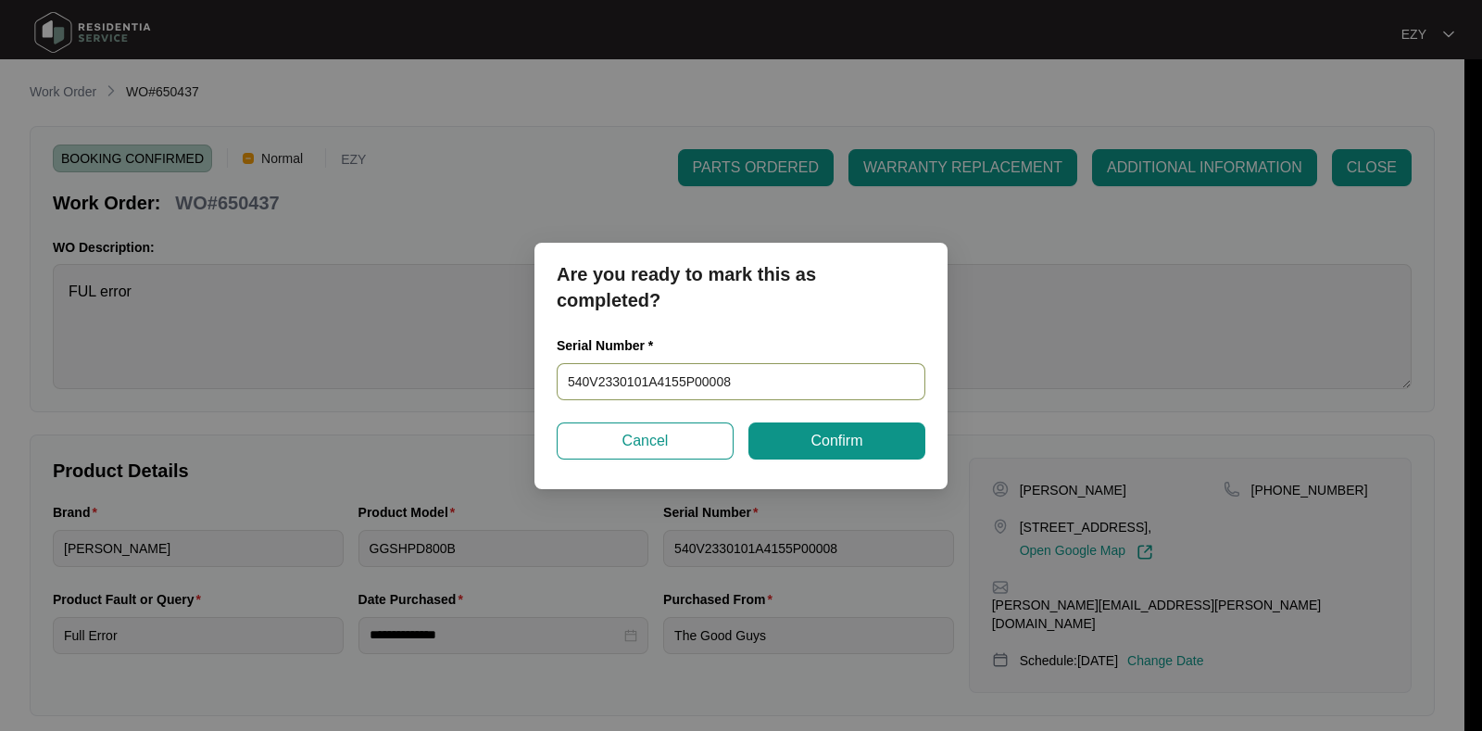
click at [760, 387] on input "540V2330101A4155P00008" at bounding box center [741, 381] width 369 height 37
click at [807, 443] on button "Confirm" at bounding box center [837, 440] width 177 height 37
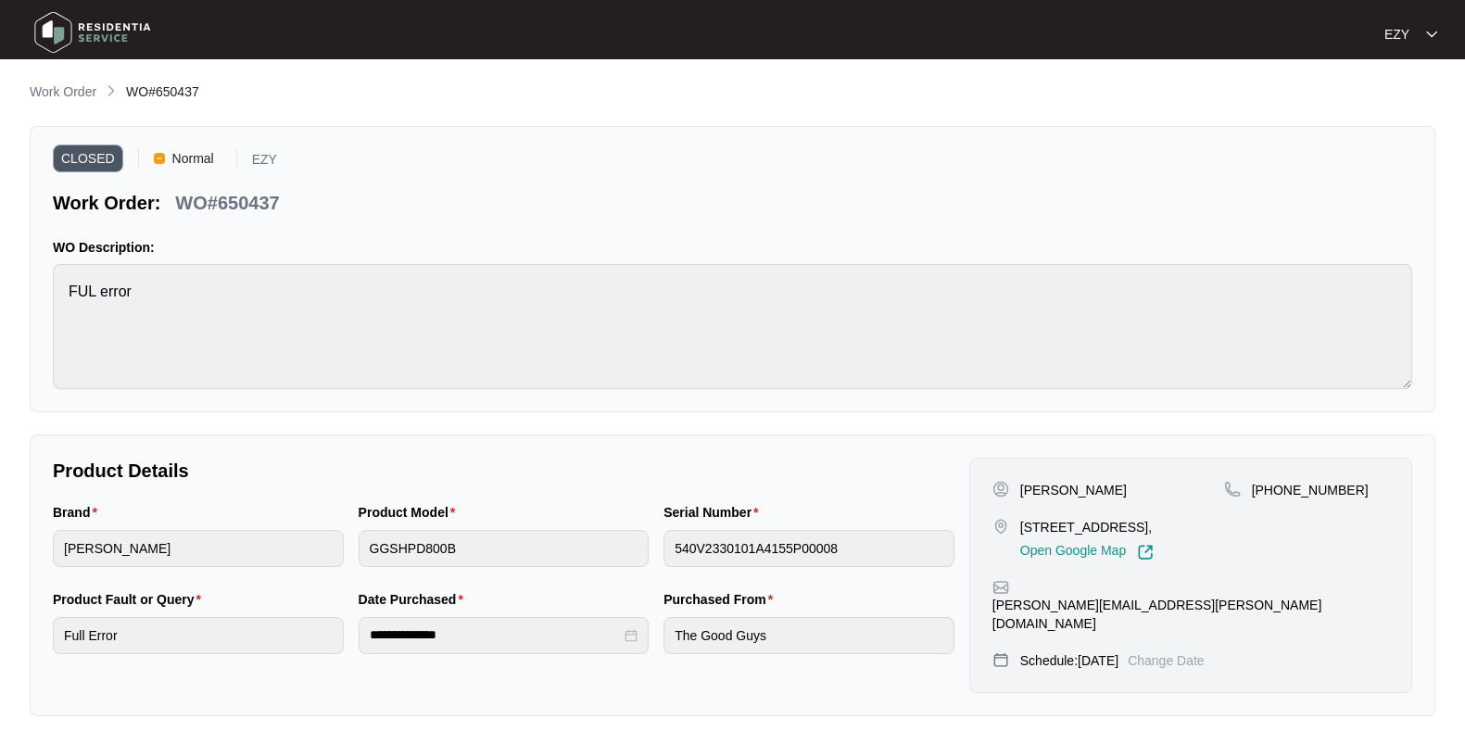
click at [64, 71] on main "**********" at bounding box center [732, 524] width 1465 height 1048
click at [78, 103] on link "Work Order" at bounding box center [63, 92] width 74 height 20
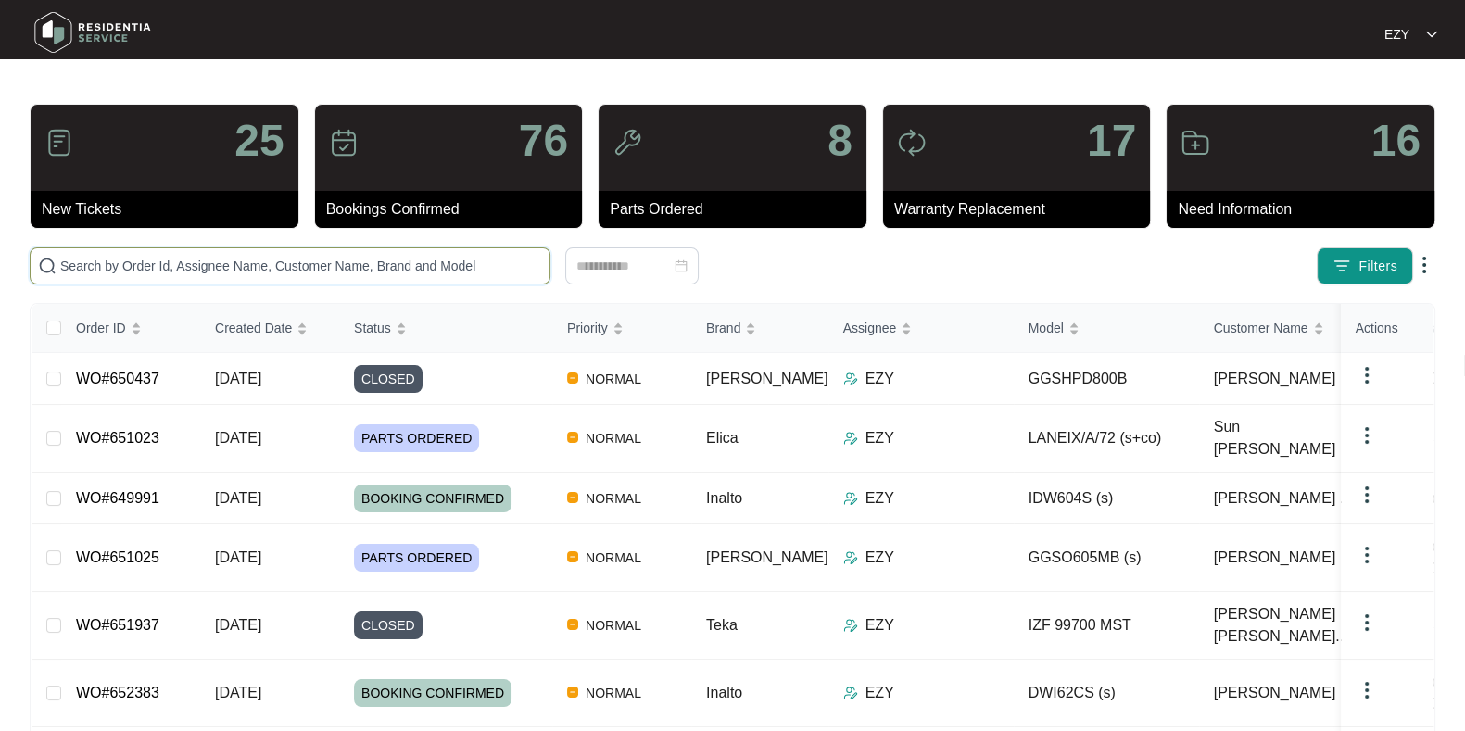
click at [251, 265] on input "text" at bounding box center [301, 266] width 482 height 20
paste input "649991"
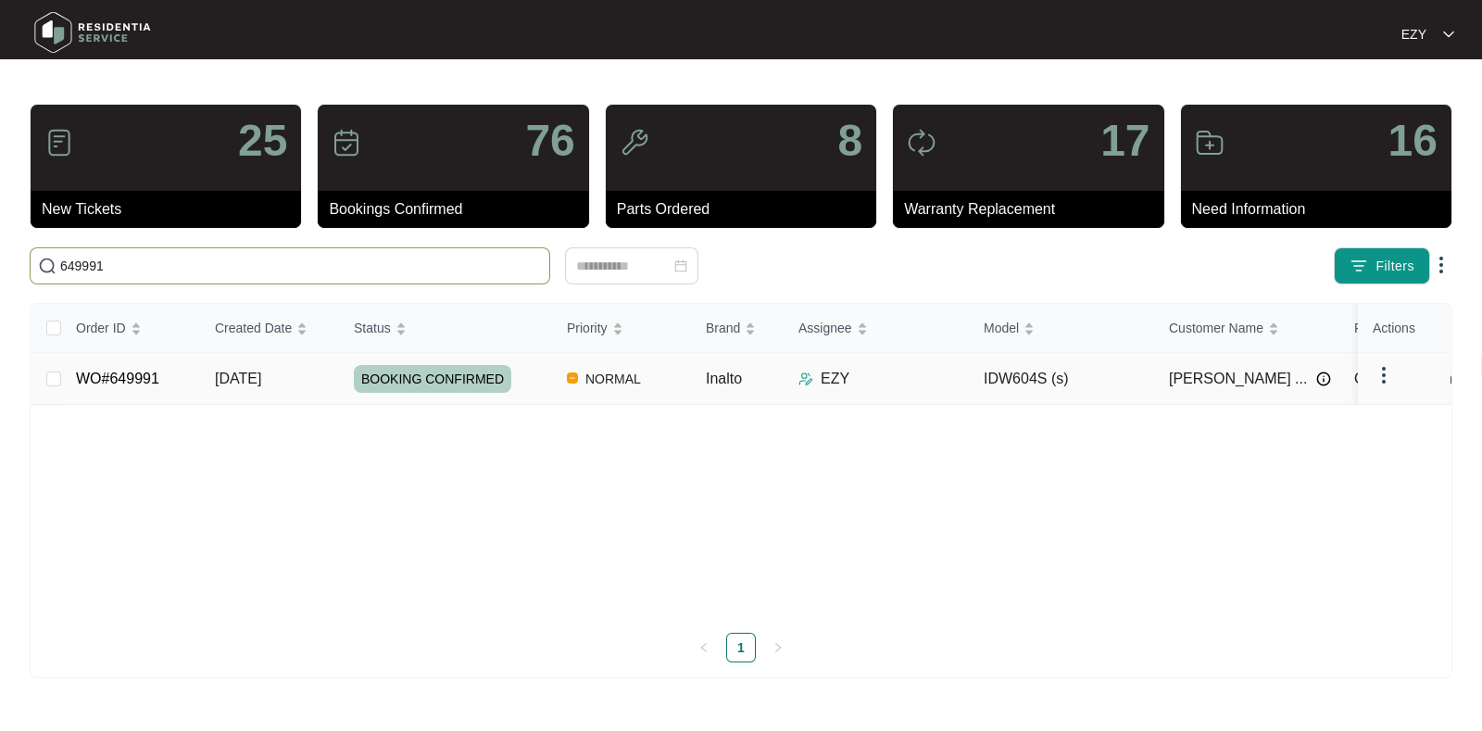
type input "649991"
click at [524, 371] on div "BOOKING CONFIRMED" at bounding box center [453, 379] width 198 height 28
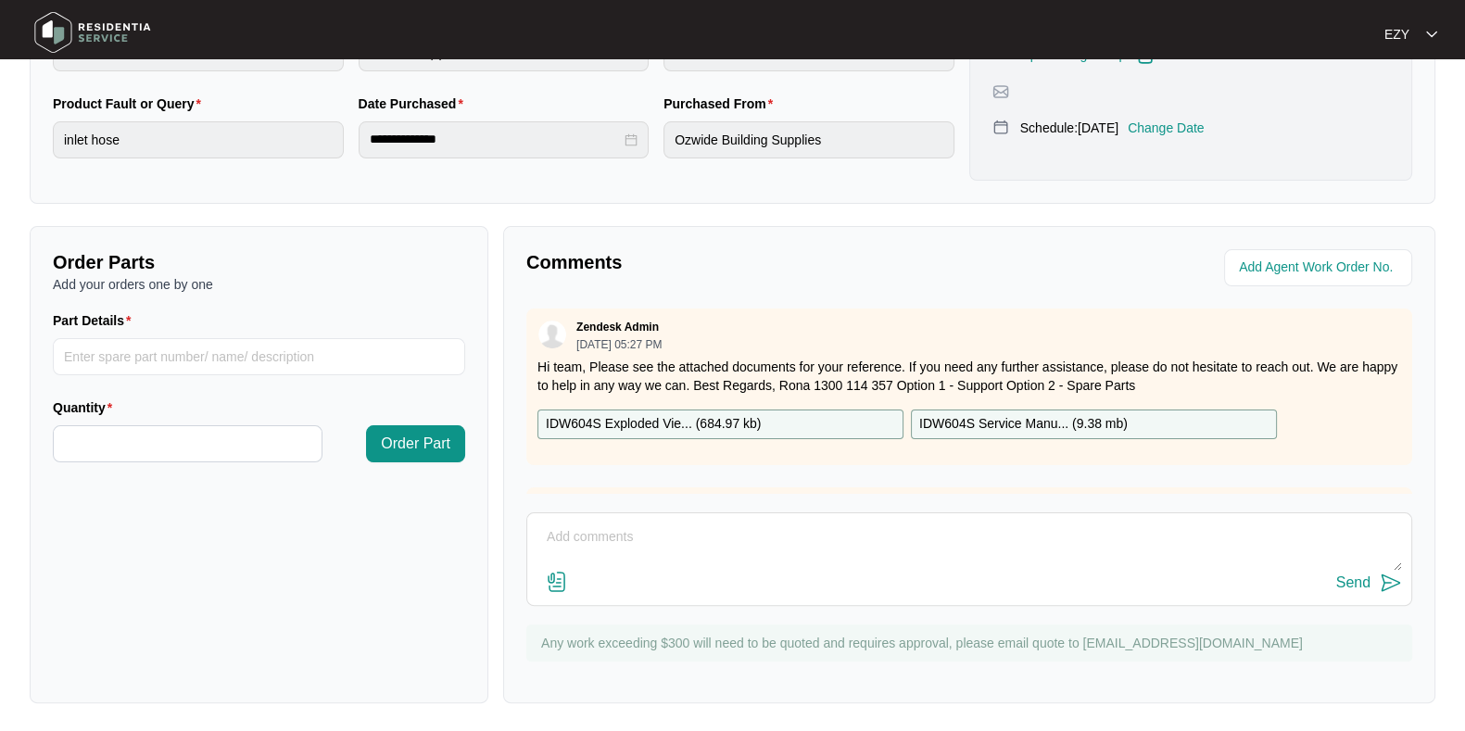
click at [707, 543] on textarea at bounding box center [968, 546] width 865 height 48
paste textarea "Issue is with the control panel buttons not working. Needs new display board an…"
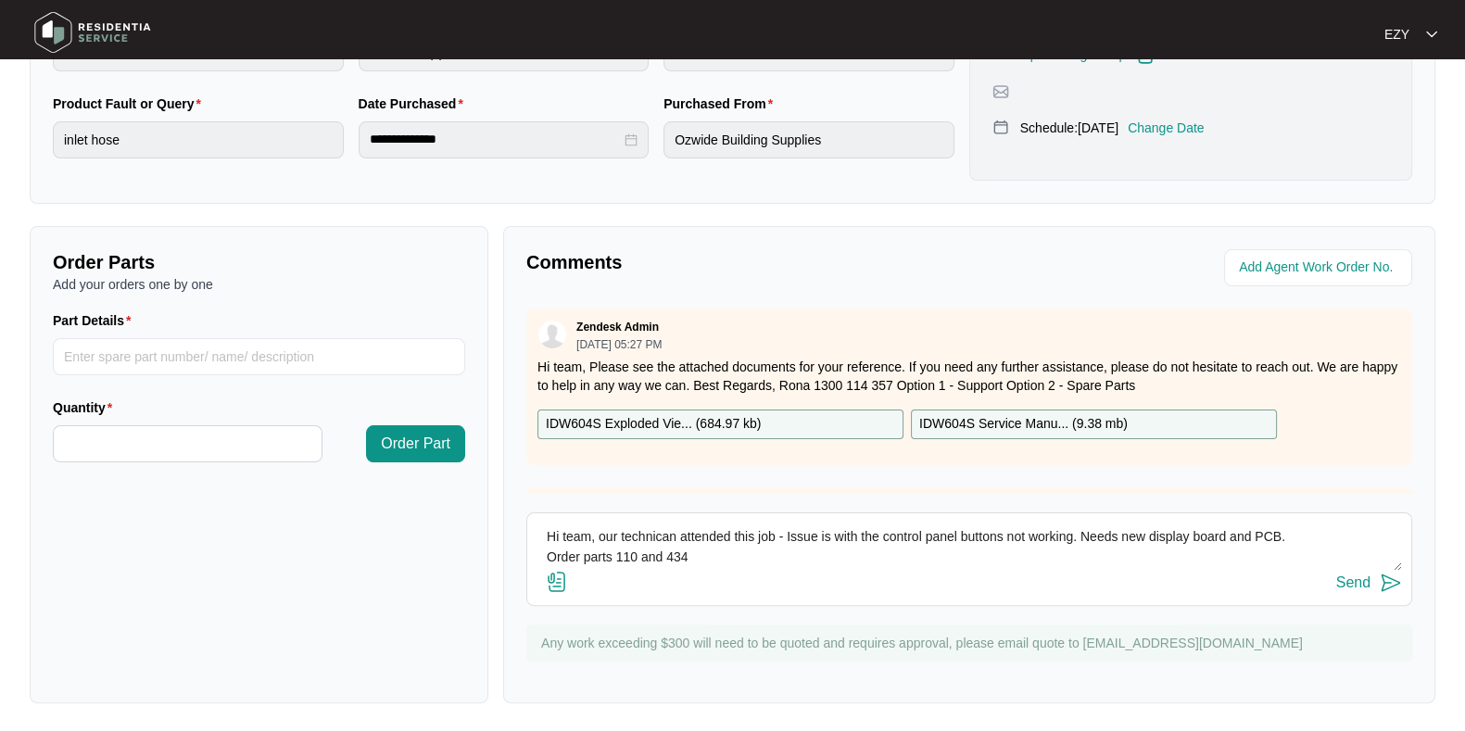
click at [798, 542] on textarea "Hi team, our technican attended this job - Issue is with the control panel butt…" at bounding box center [968, 546] width 865 height 48
click at [1030, 532] on textarea "Hi team, our technican attended this job - the issue is with the control panel …" at bounding box center [968, 546] width 865 height 48
click at [1108, 534] on textarea "Hi team, our technican attended this job - the issue is with the control panel …" at bounding box center [968, 546] width 865 height 48
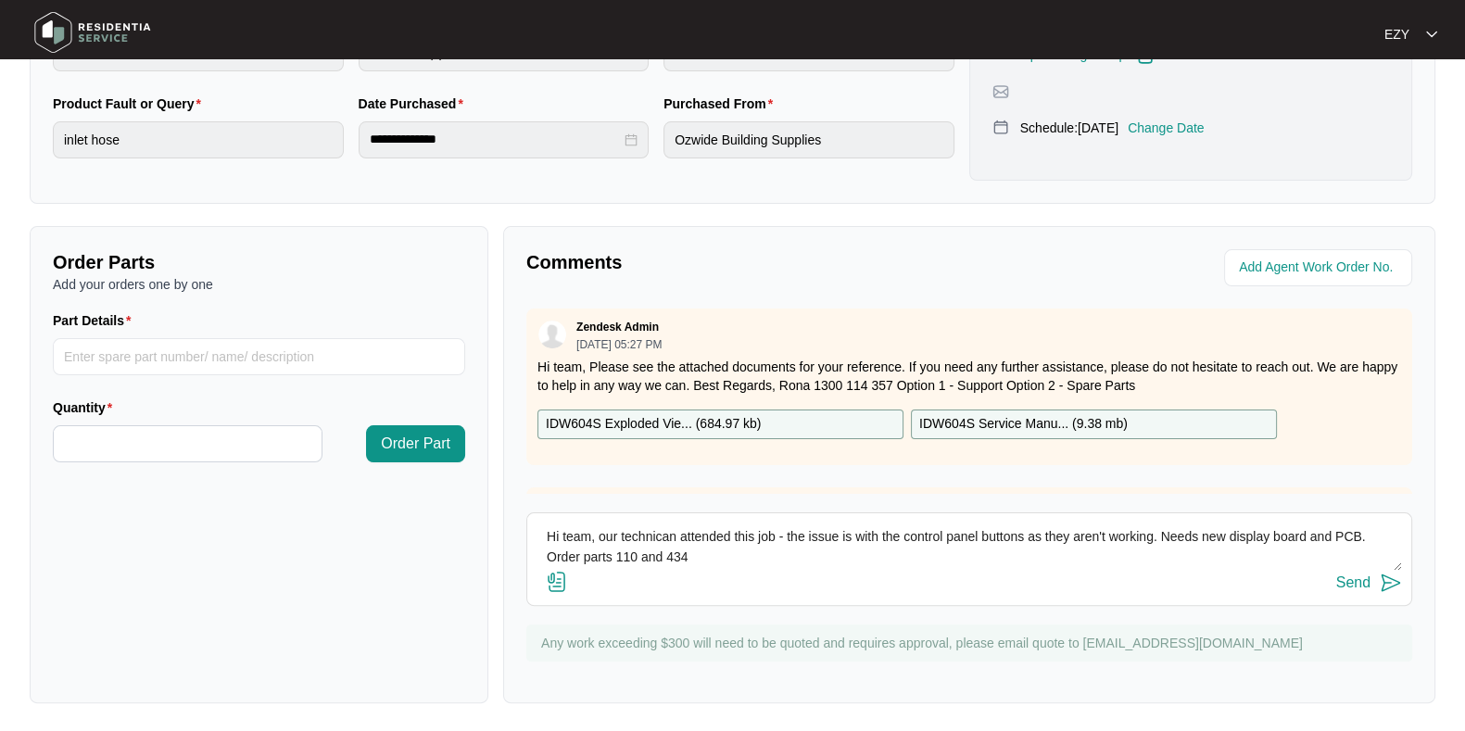
click at [1161, 535] on textarea "Hi team, our technican attended this job - the issue is with the control panel …" at bounding box center [968, 546] width 865 height 48
click at [655, 558] on textarea "Hi team, our technican attended this job - the issue is with the control panel …" at bounding box center [968, 546] width 865 height 48
click at [648, 535] on textarea "Hi team, our technican attended this job - the issue is with the control panel …" at bounding box center [968, 546] width 865 height 48
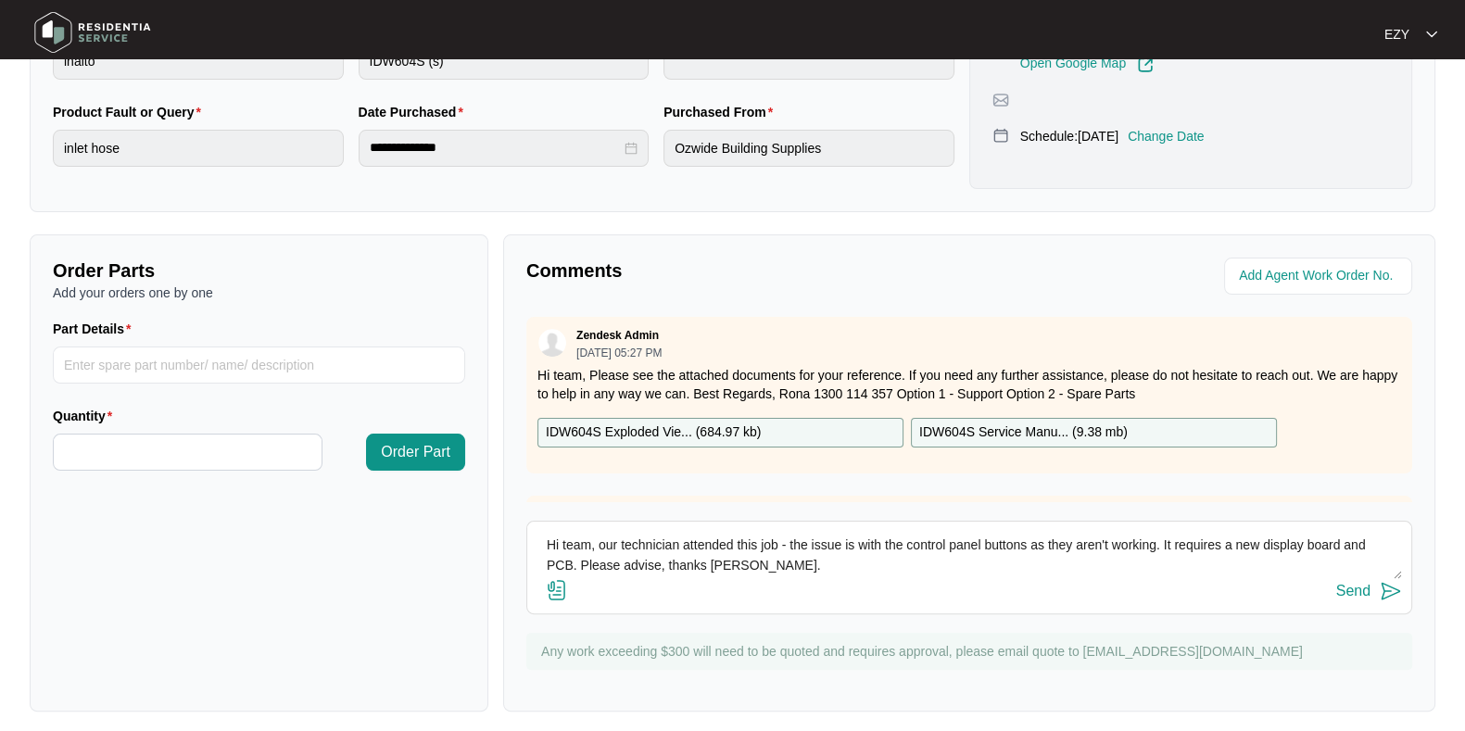
scroll to position [496, 0]
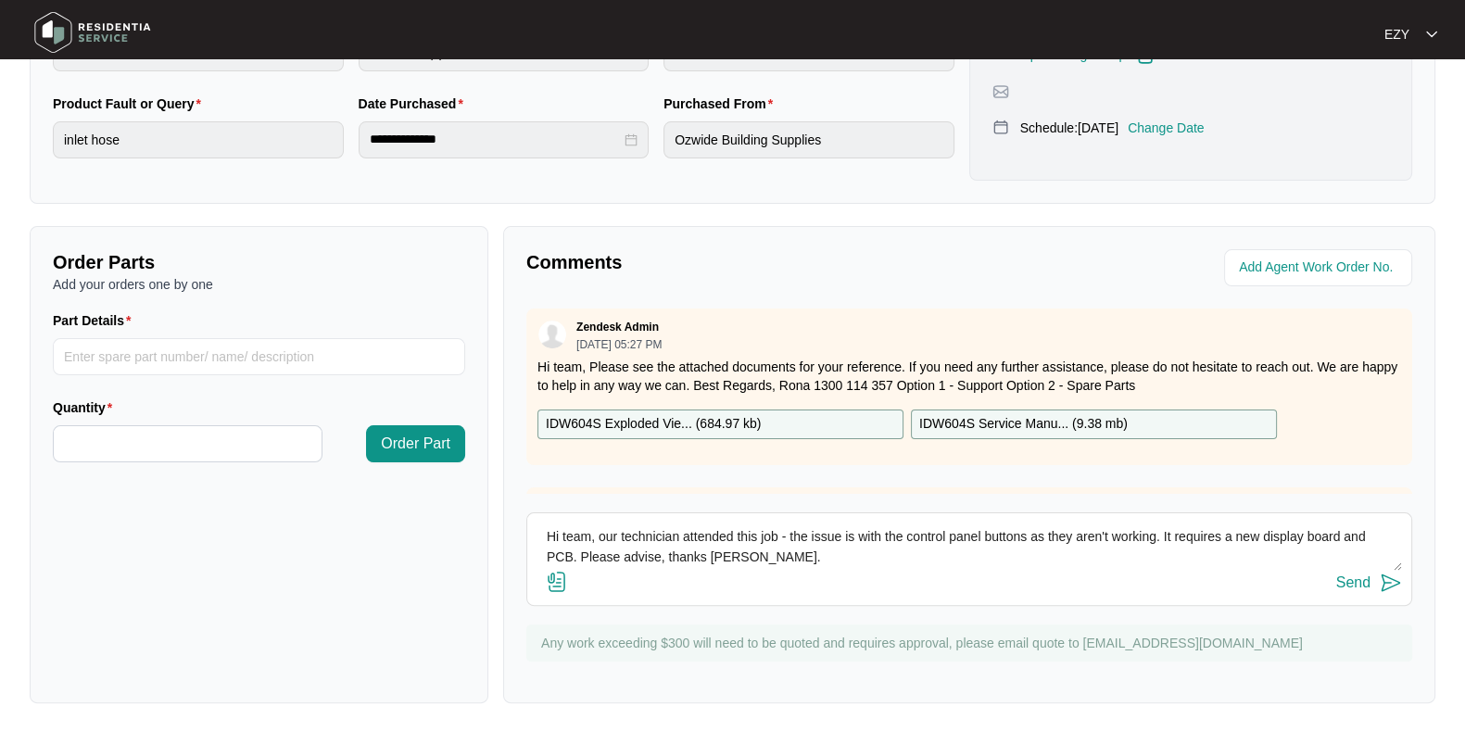
type textarea "Hi team, our technician attended this job - the issue is with the control panel…"
click at [1358, 577] on div "Send" at bounding box center [1353, 582] width 34 height 17
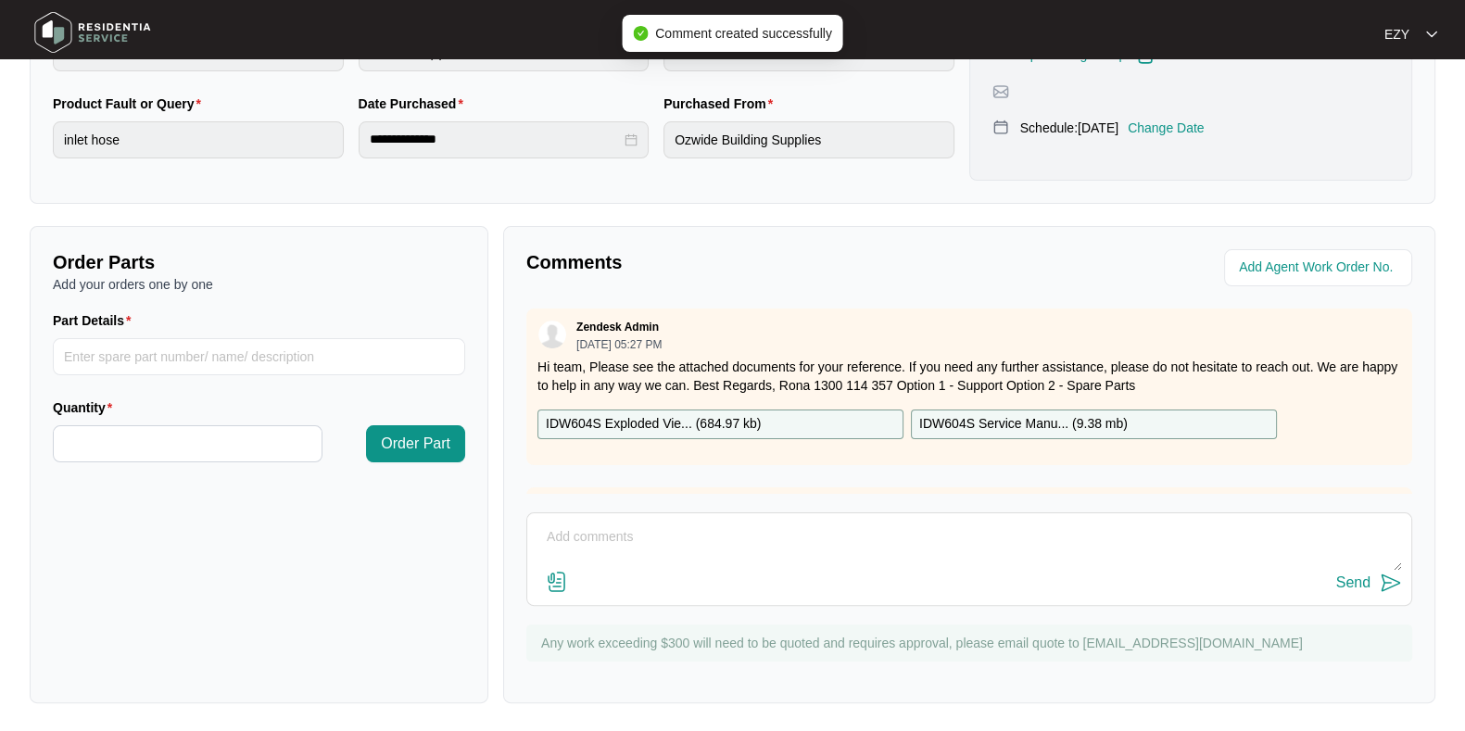
scroll to position [0, 0]
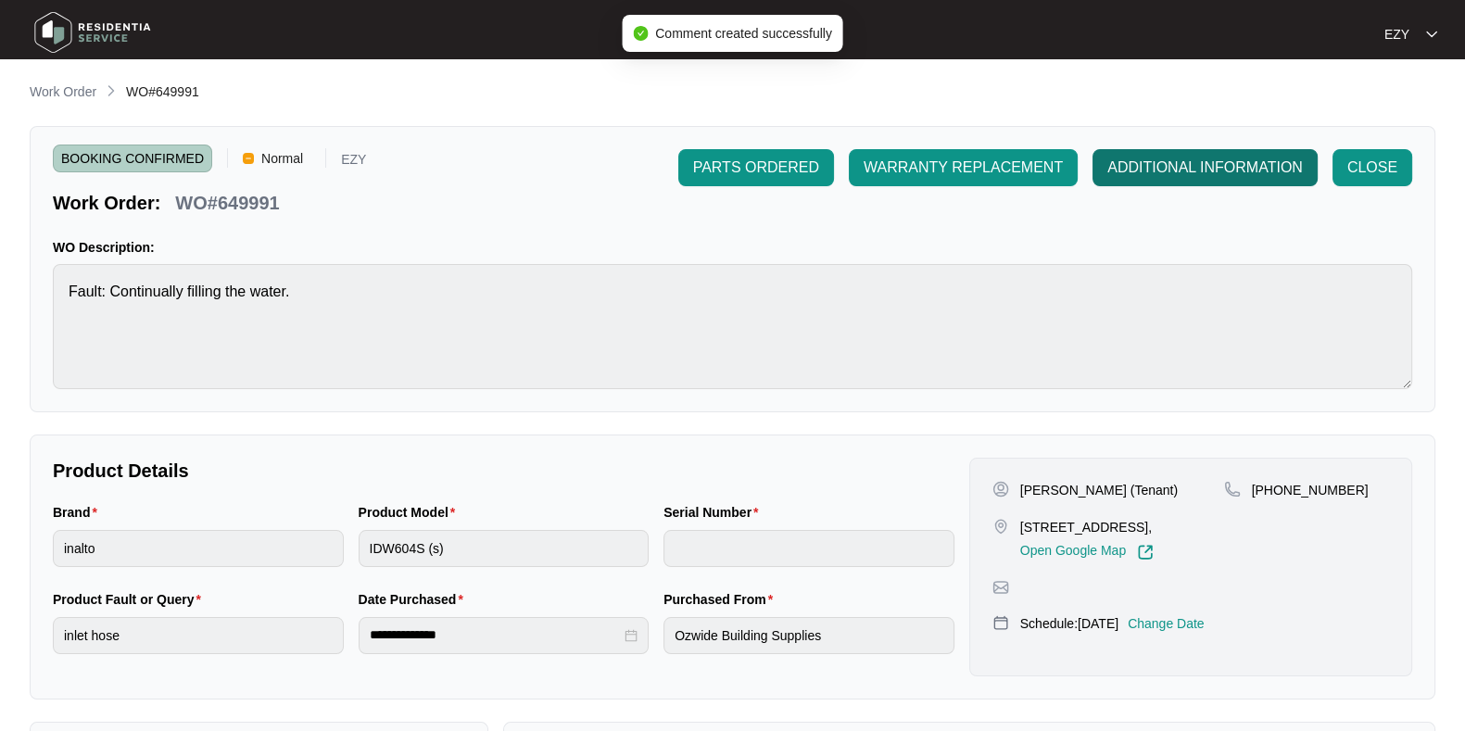
click at [1186, 159] on span "ADDITIONAL INFORMATION" at bounding box center [1204, 168] width 195 height 22
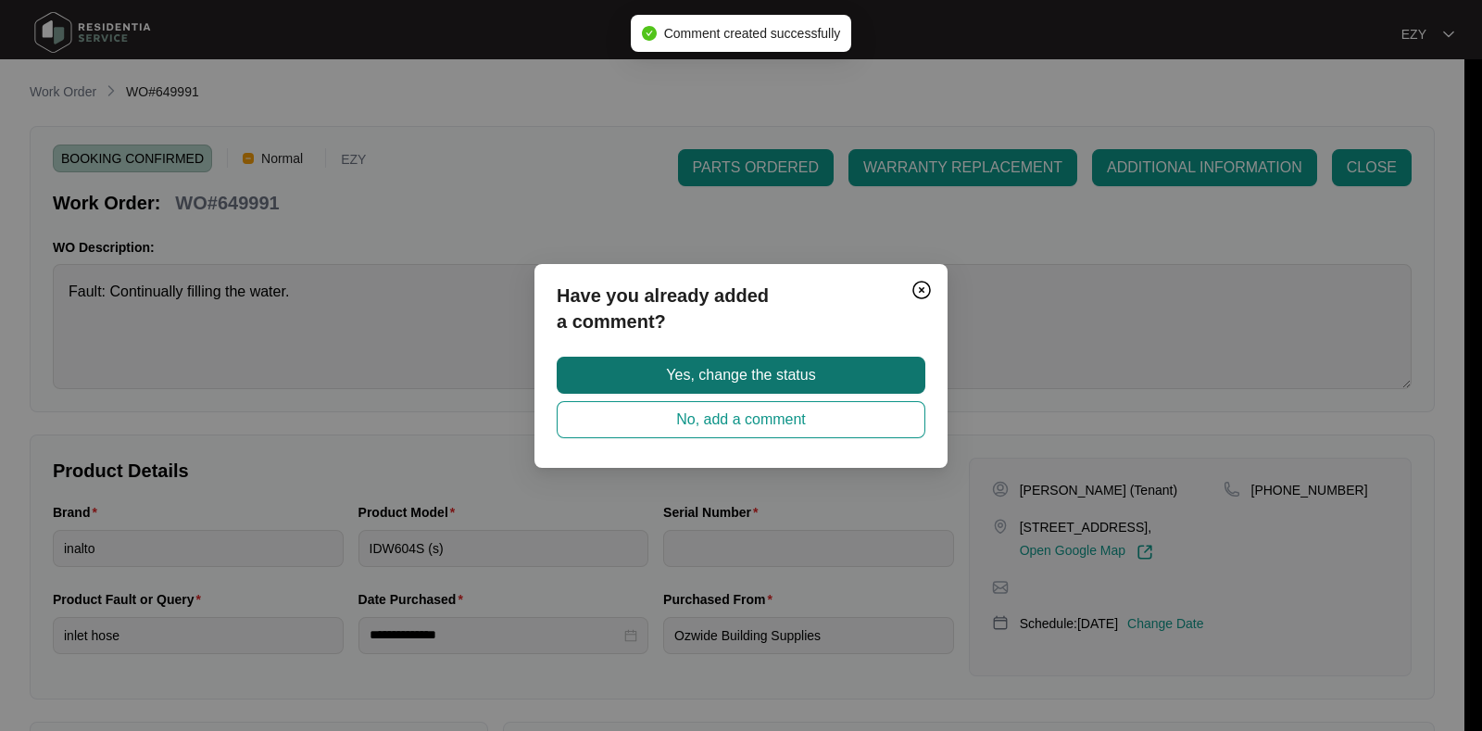
click at [824, 372] on button "Yes, change the status" at bounding box center [741, 375] width 369 height 37
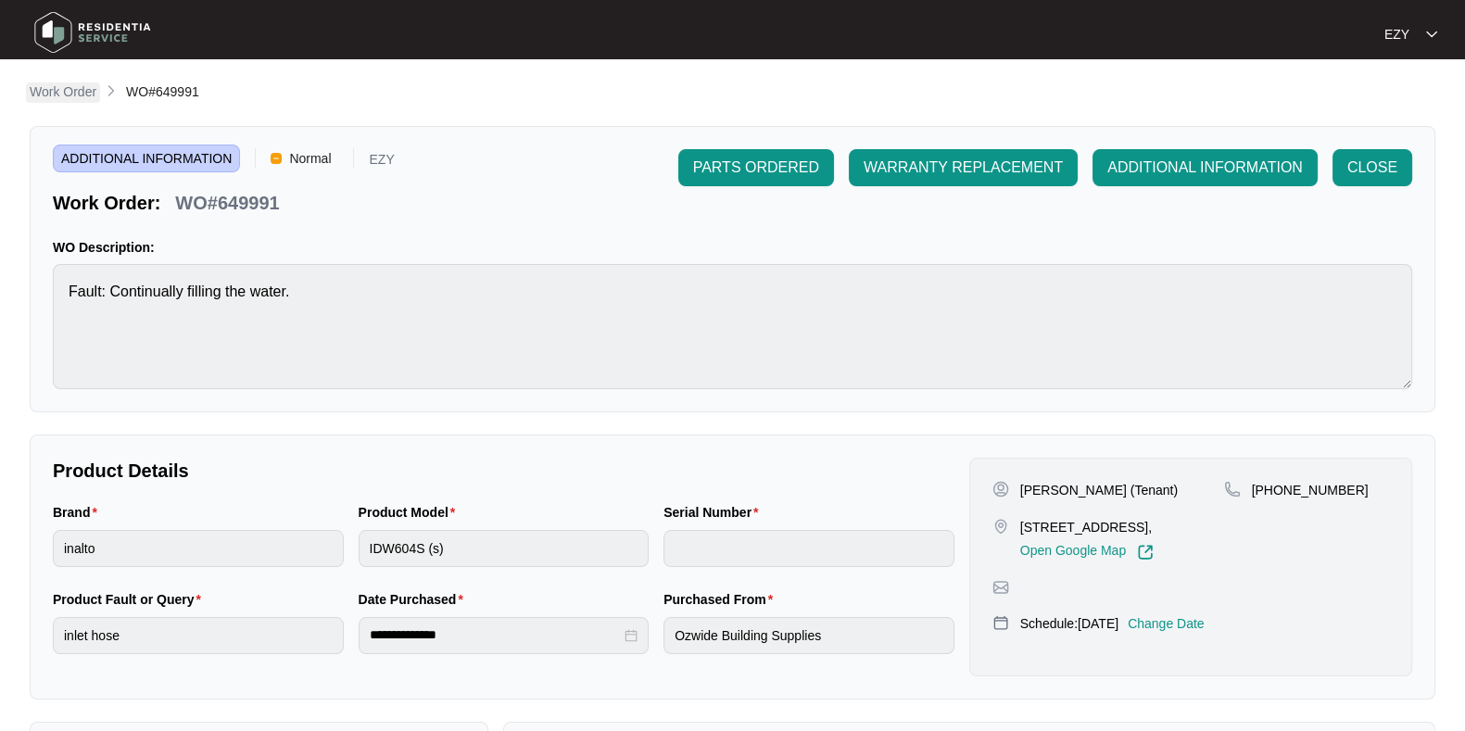
click at [73, 88] on p "Work Order" at bounding box center [63, 91] width 67 height 19
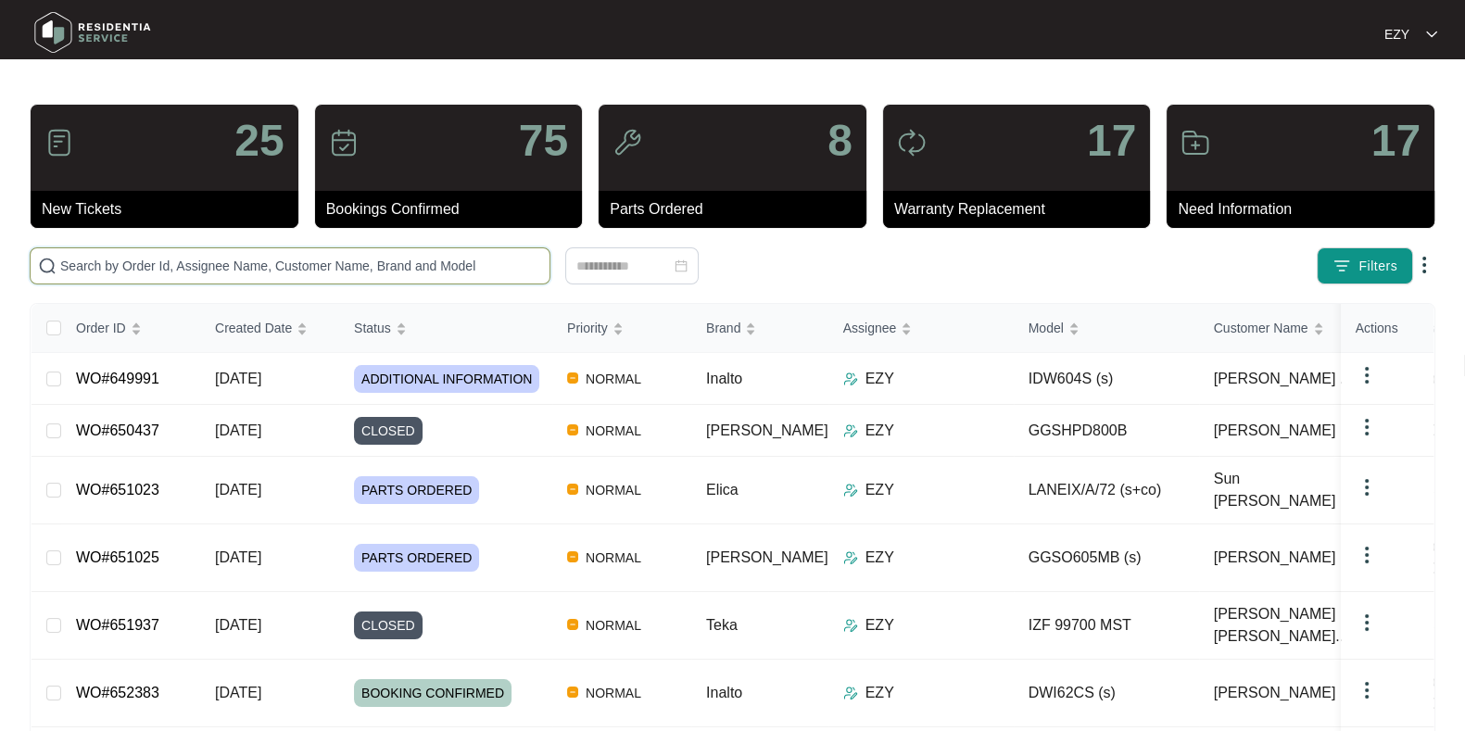
click at [396, 260] on input "text" at bounding box center [301, 266] width 482 height 20
paste input "647813"
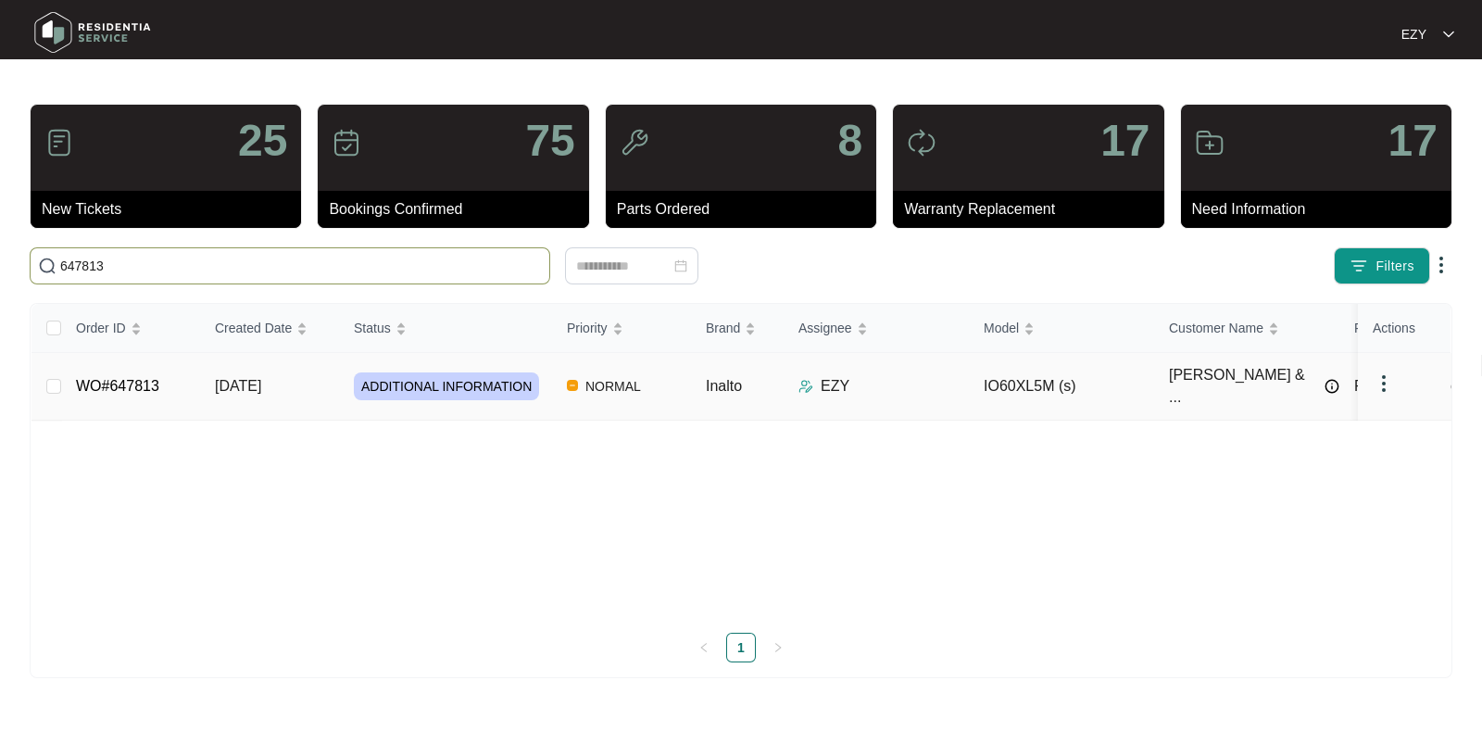
type input "647813"
click at [493, 395] on td "ADDITIONAL INFORMATION" at bounding box center [445, 387] width 213 height 68
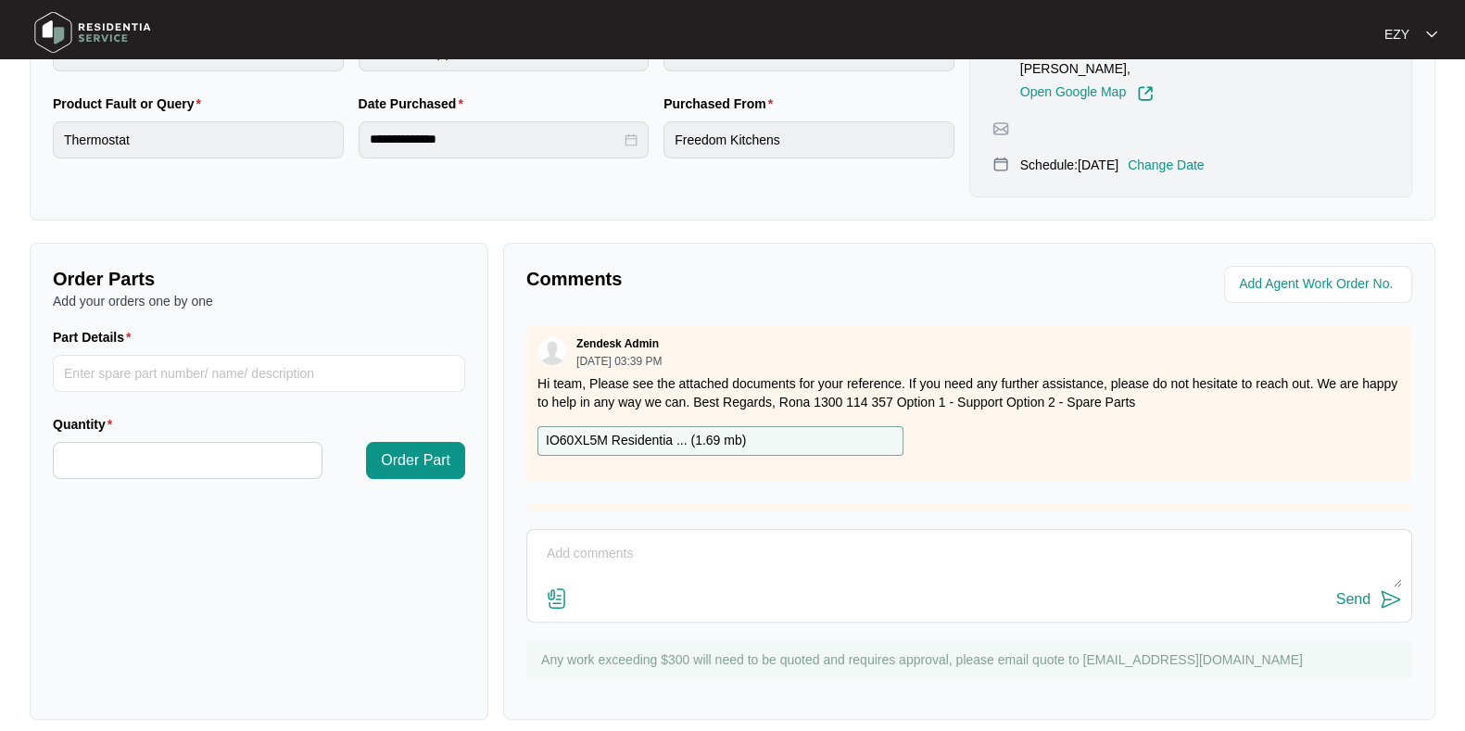
scroll to position [347, 0]
